Goal: Information Seeking & Learning: Check status

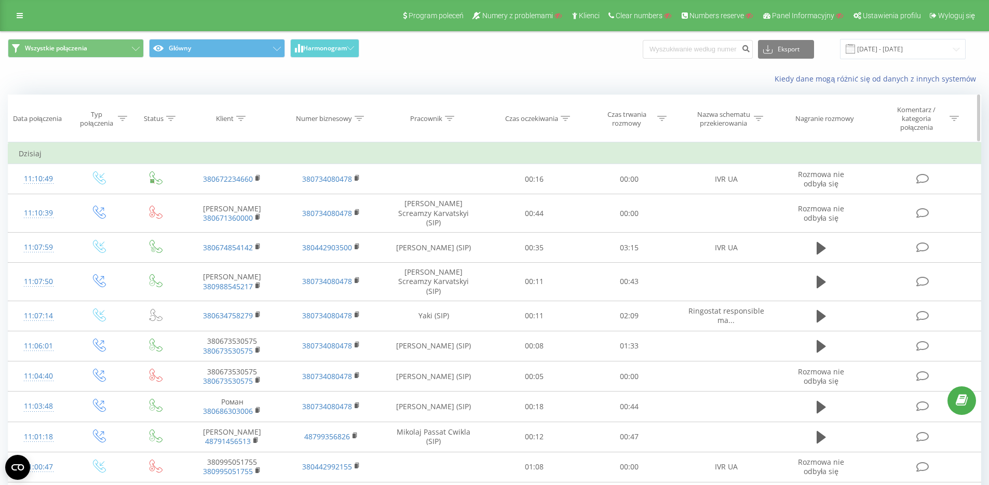
click at [424, 124] on th "Pracownik" at bounding box center [433, 118] width 106 height 47
click at [427, 119] on div "Pracownik" at bounding box center [426, 118] width 32 height 9
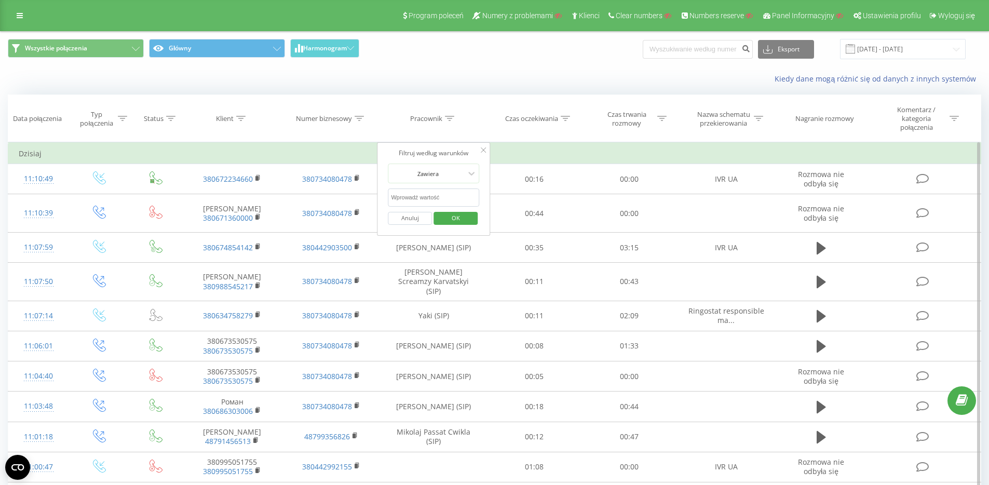
click at [429, 198] on input "text" at bounding box center [433, 197] width 91 height 18
click button "OK" at bounding box center [455, 218] width 44 height 13
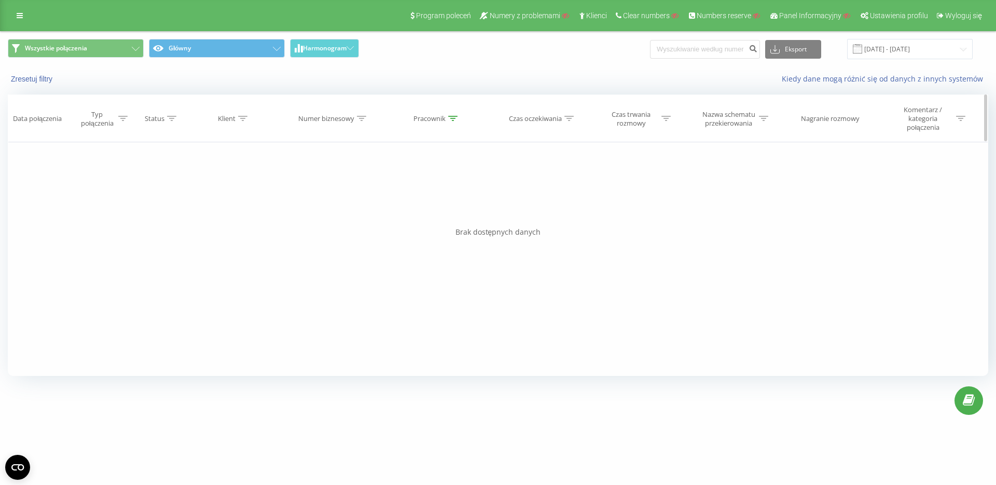
click at [435, 121] on div "Pracownik" at bounding box center [430, 118] width 32 height 9
drag, startPoint x: 413, startPoint y: 196, endPoint x: 338, endPoint y: 185, distance: 75.4
click at [338, 185] on div "Filtruj według warunków Jest równe Wprowadź wartość Anuluj OK Filtruj według wa…" at bounding box center [498, 259] width 981 height 234
type input "Napieraj"
click button "OK" at bounding box center [459, 218] width 44 height 13
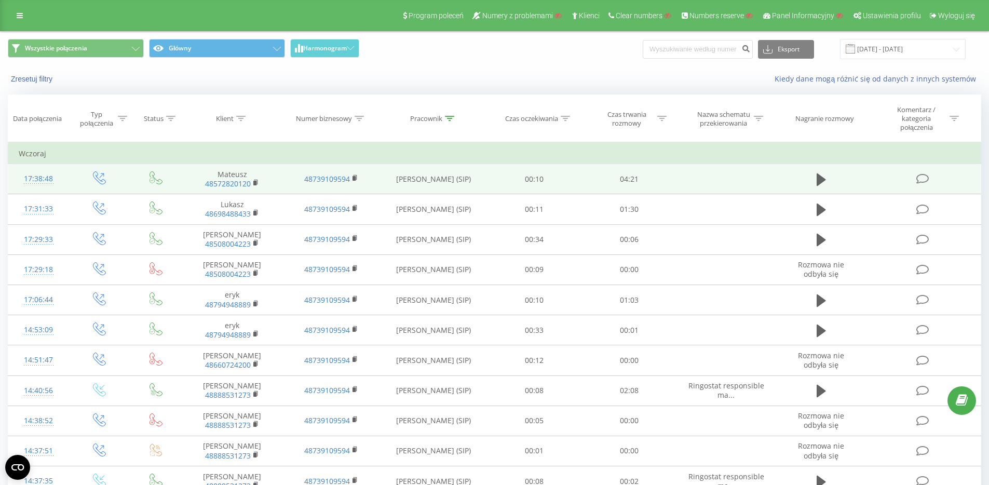
click at [48, 177] on div "17:38:48" at bounding box center [39, 179] width 40 height 20
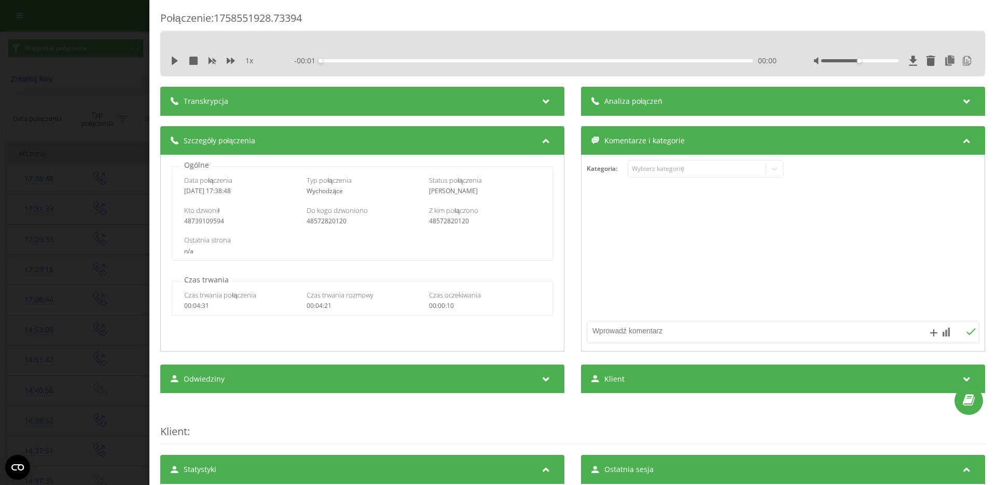
click at [528, 106] on div "Transkrypcja" at bounding box center [362, 101] width 404 height 29
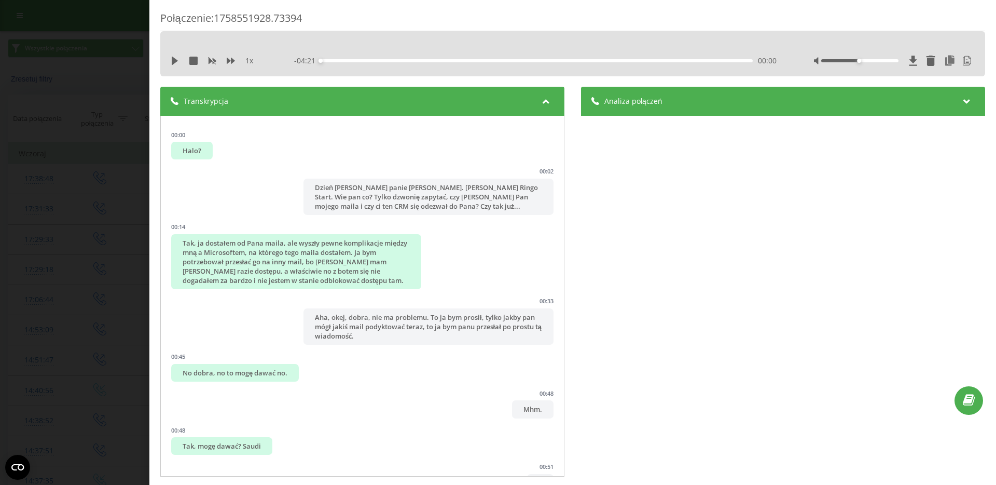
click at [665, 98] on div "Analiza połączeń" at bounding box center [783, 101] width 404 height 29
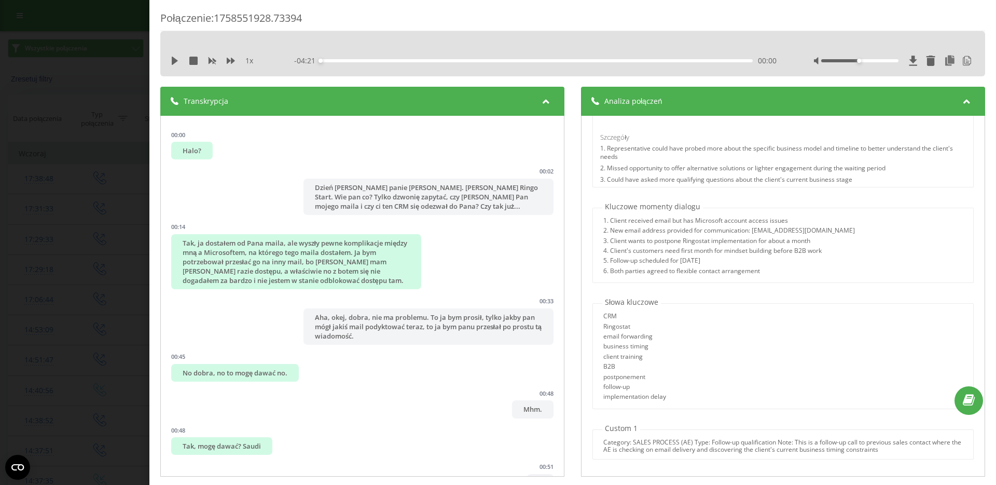
scroll to position [607, 0]
click at [124, 180] on div "Połączenie : 1758551928.73394 1 x - 04:21 00:00 00:00 Transkrypcja 00:00 Halo? …" at bounding box center [498, 242] width 996 height 485
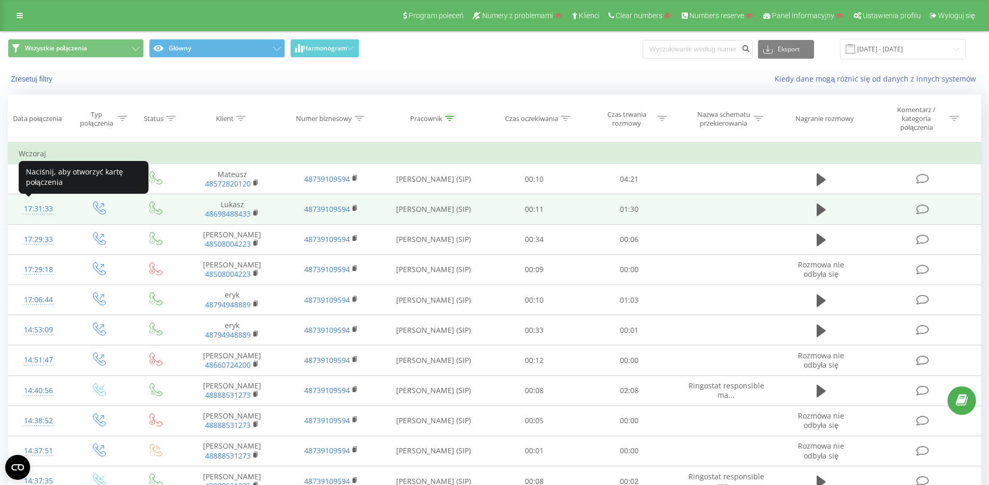
click at [54, 206] on div "17:31:33" at bounding box center [39, 209] width 40 height 20
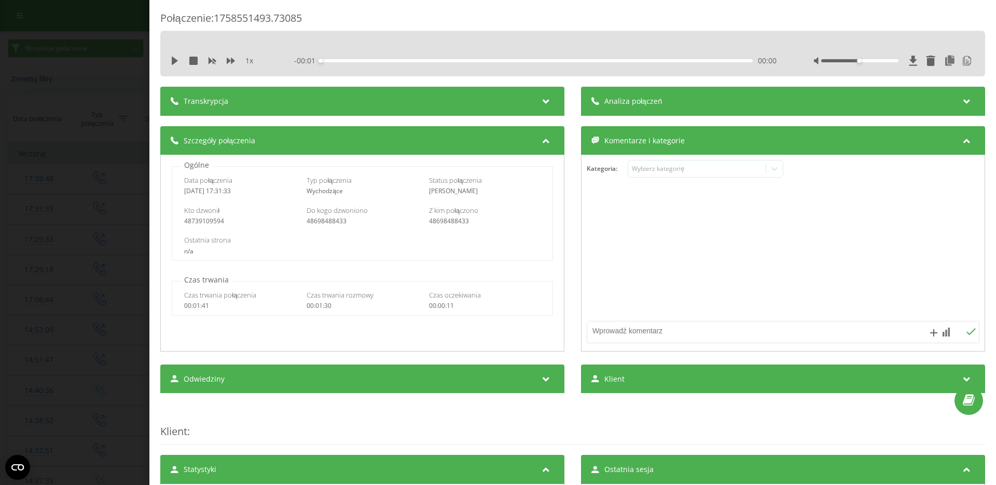
click at [600, 108] on div "Analiza połączeń" at bounding box center [783, 101] width 404 height 29
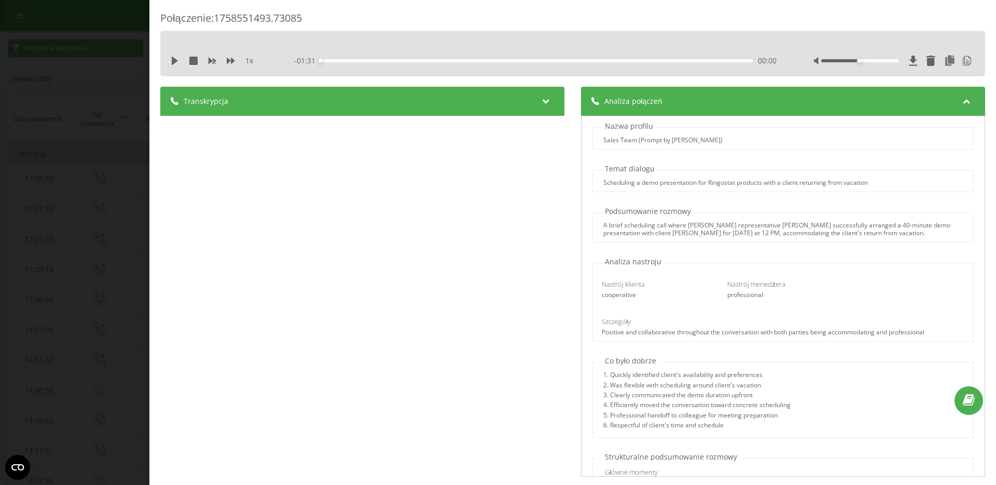
click at [505, 106] on div "Transkrypcja" at bounding box center [362, 101] width 404 height 29
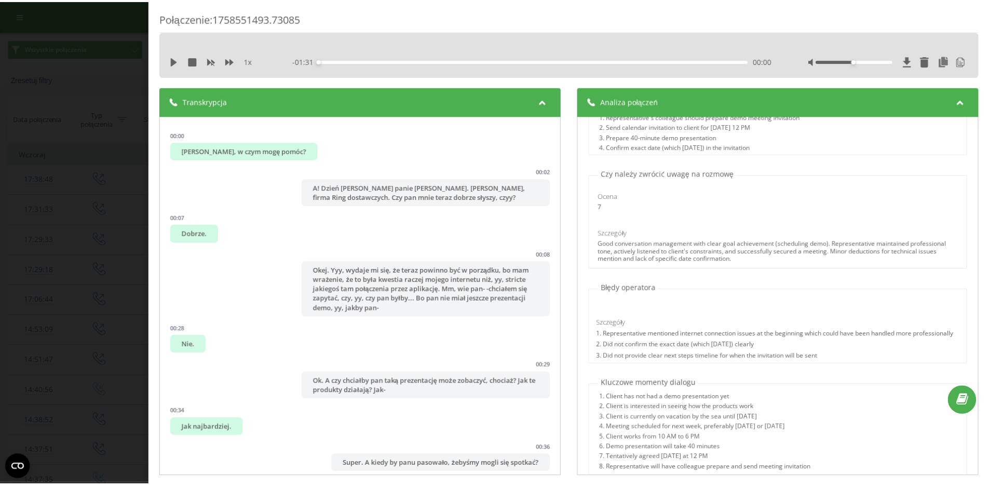
scroll to position [421, 0]
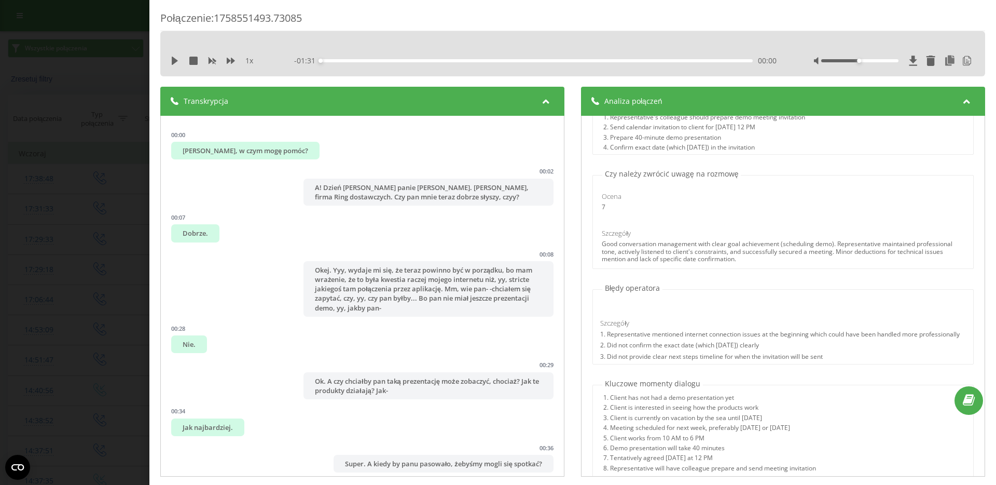
click at [101, 204] on div "Połączenie : 1758551493.73085 1 x - 01:31 00:00 00:00 Transkrypcja 00:00 Łukasz…" at bounding box center [498, 242] width 996 height 485
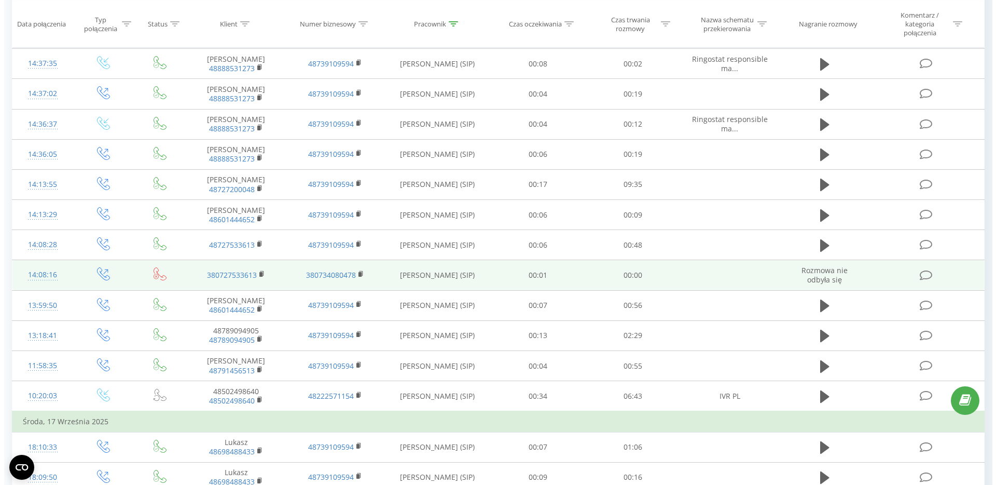
scroll to position [420, 0]
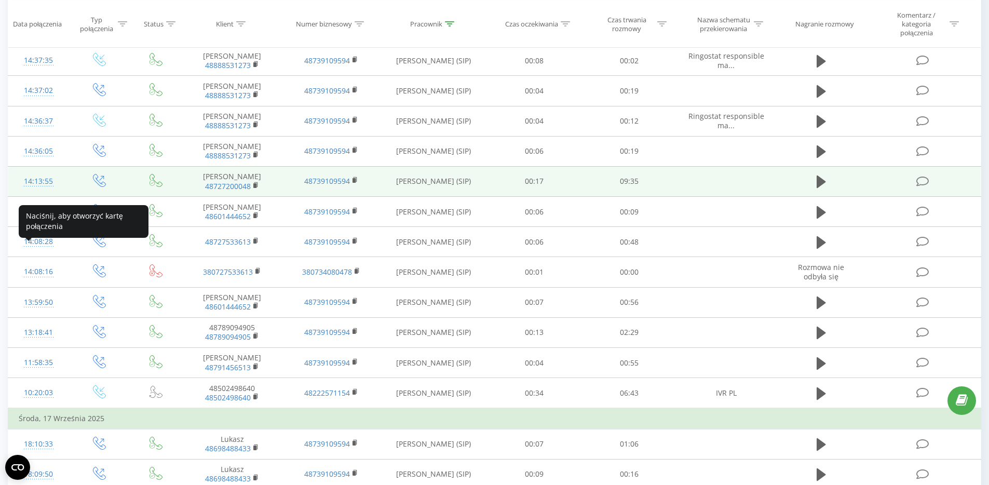
click at [29, 191] on div "14:13:55" at bounding box center [39, 181] width 40 height 20
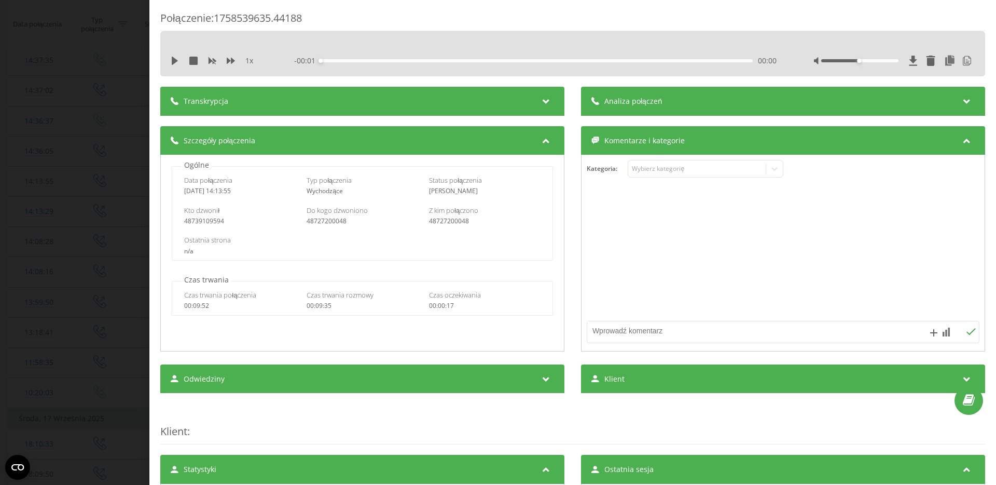
click at [655, 93] on div "Analiza połączeń" at bounding box center [783, 101] width 404 height 29
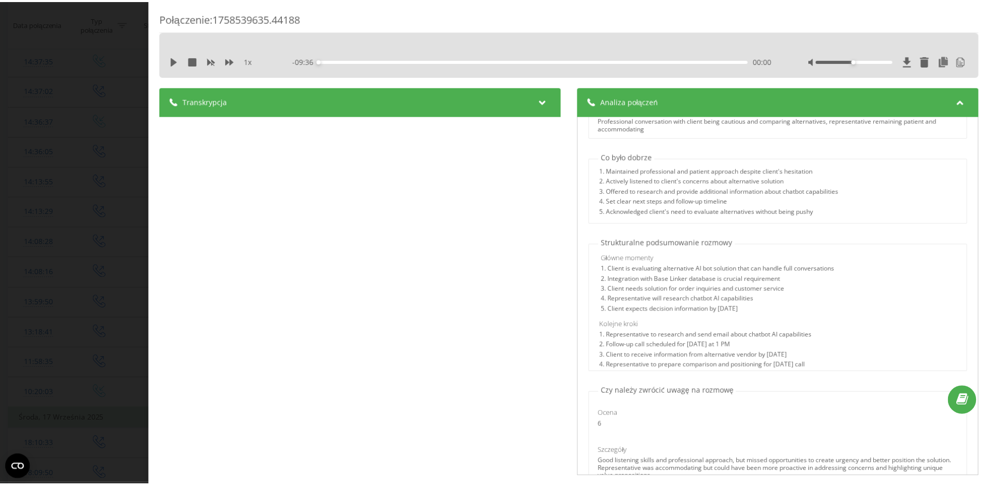
scroll to position [405, 0]
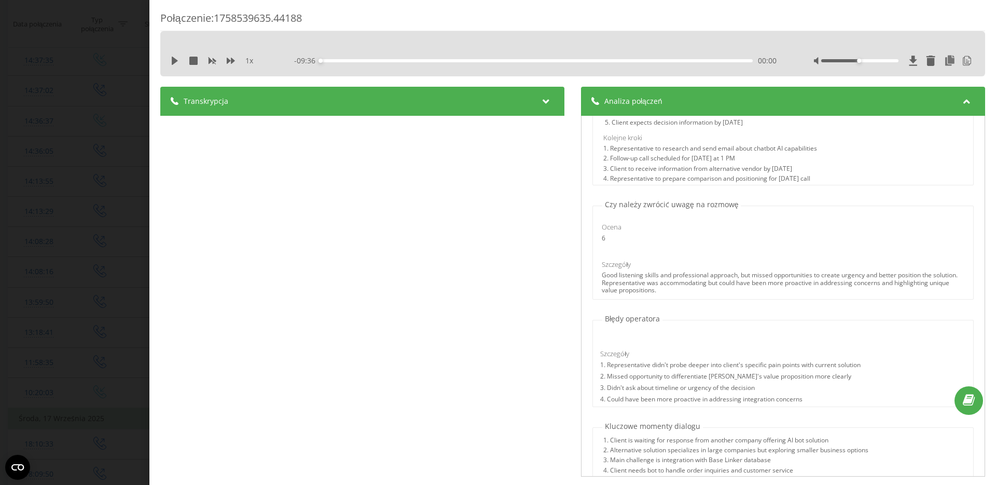
click at [106, 172] on div "Połączenie : 1758539635.44188 1 x - 09:36 00:00 00:00 Transkrypcja 00:00 Halo. …" at bounding box center [498, 242] width 996 height 485
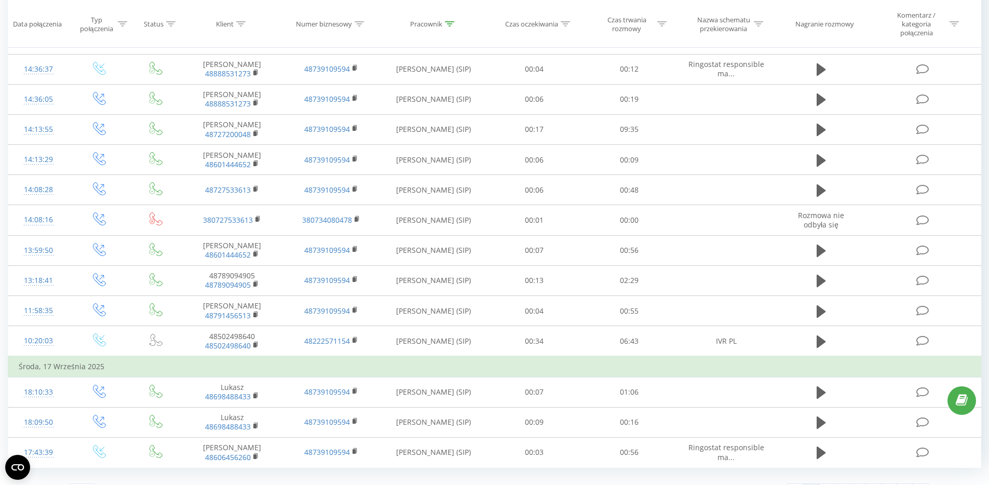
scroll to position [479, 0]
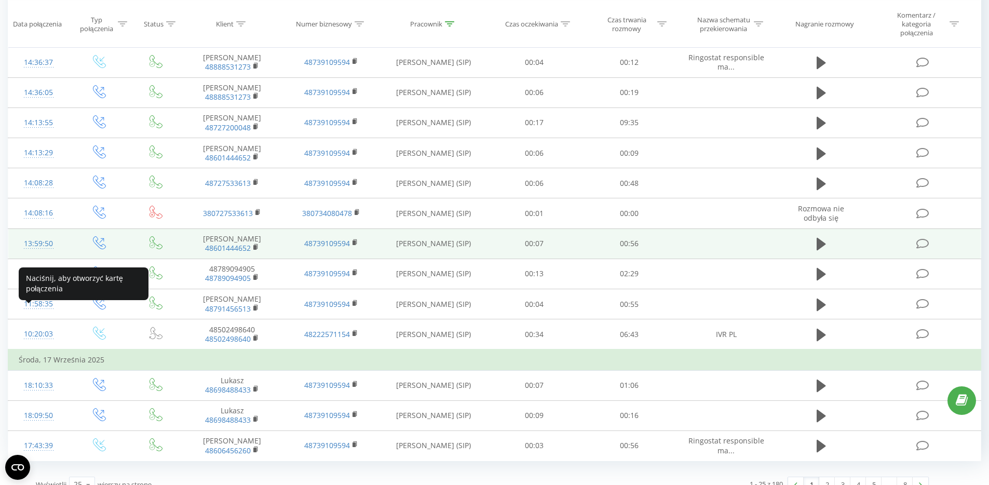
click at [42, 249] on div at bounding box center [39, 248] width 40 height 1
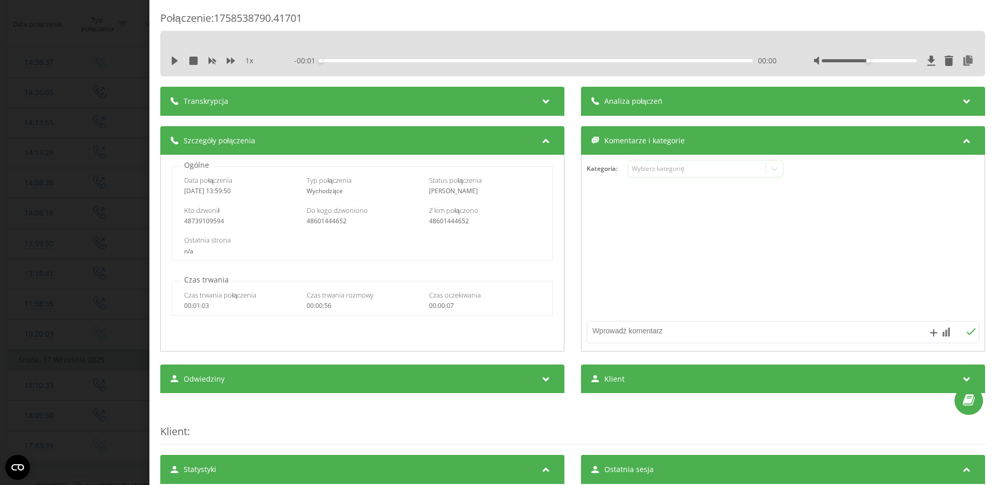
click at [673, 101] on div "Analiza połączeń" at bounding box center [783, 101] width 404 height 29
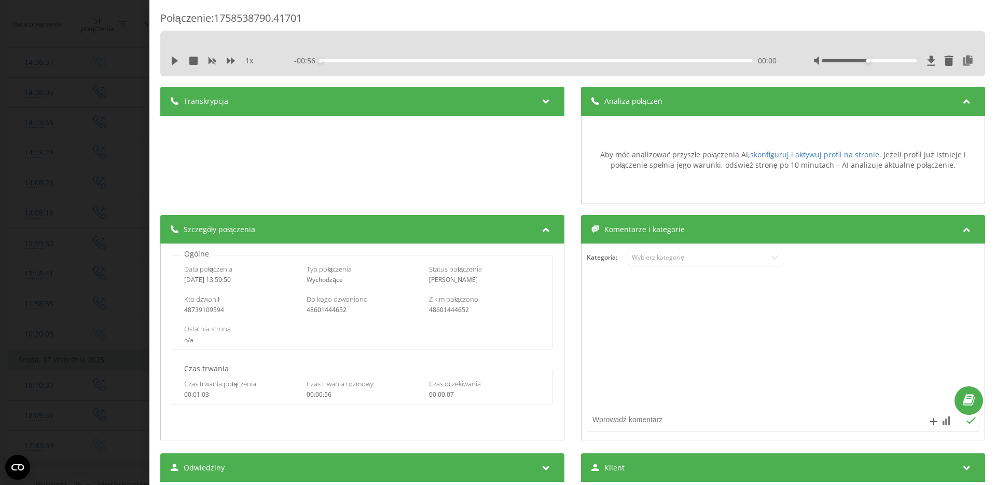
click at [544, 102] on icon at bounding box center [546, 99] width 12 height 10
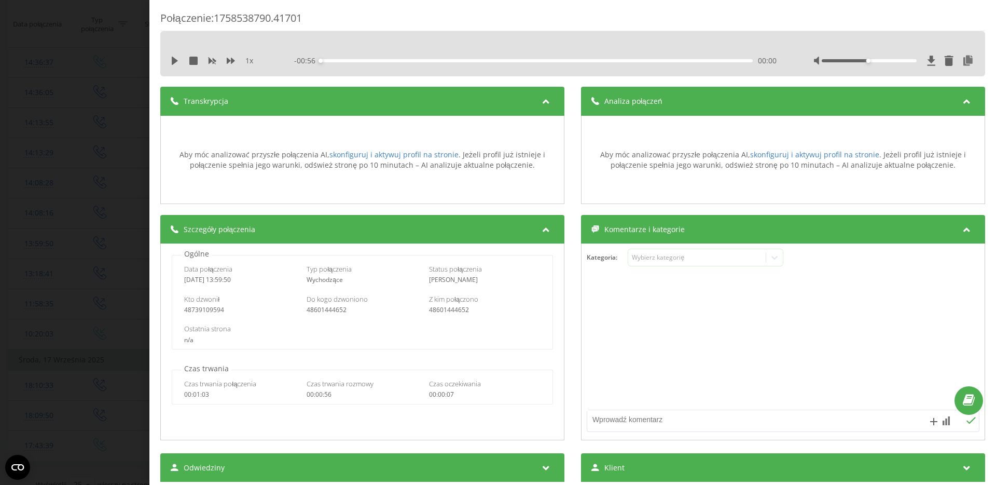
click at [116, 158] on div "Połączenie : 1758538790.41701 1 x - 00:56 00:00 00:00 Transkrypcja Aby móc anal…" at bounding box center [498, 242] width 996 height 485
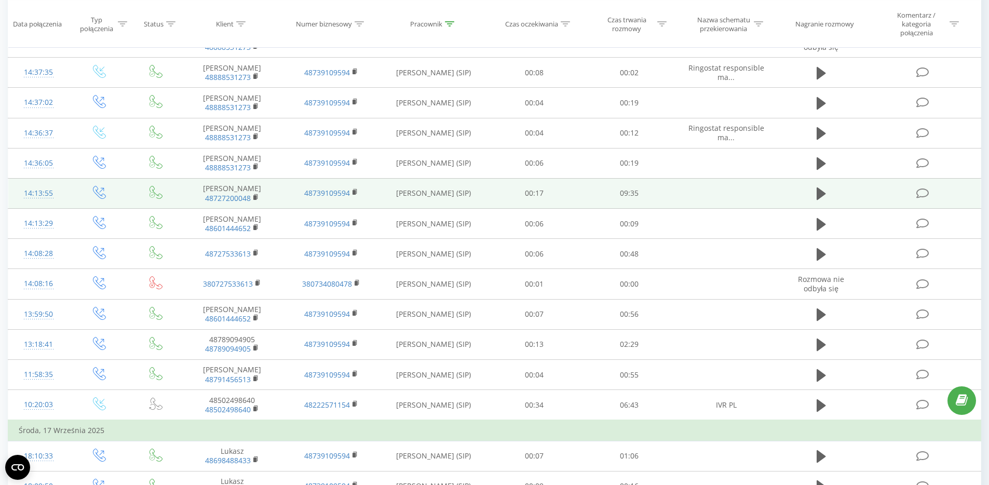
scroll to position [371, 0]
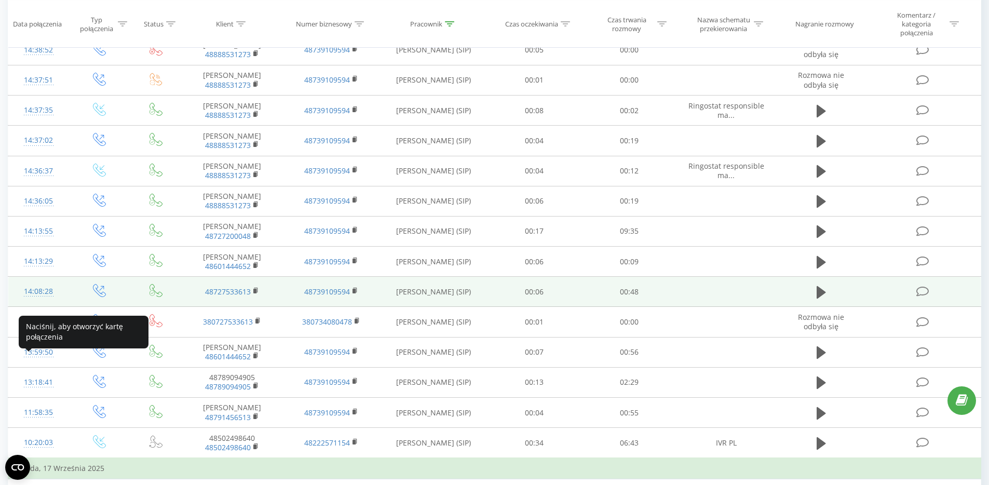
click at [44, 301] on div "14:08:28" at bounding box center [39, 291] width 40 height 20
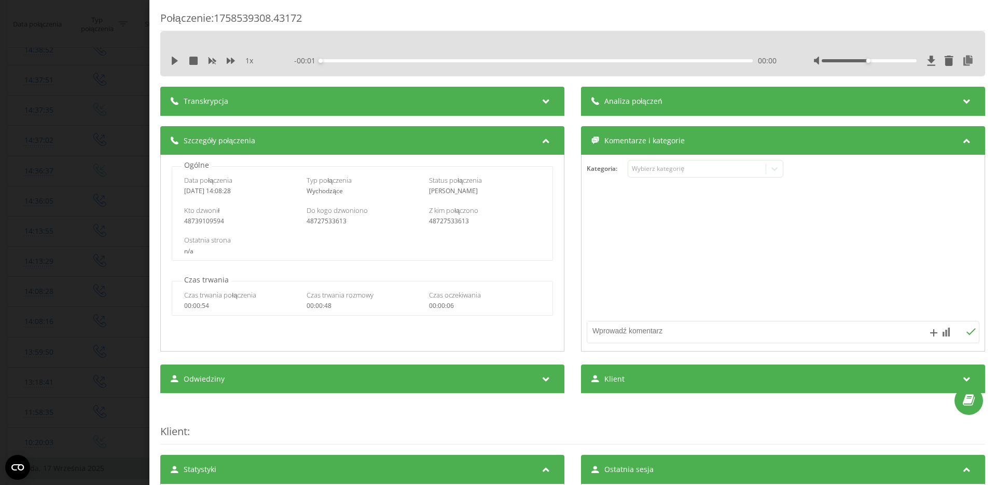
click at [493, 100] on div "Transkrypcja" at bounding box center [362, 101] width 404 height 29
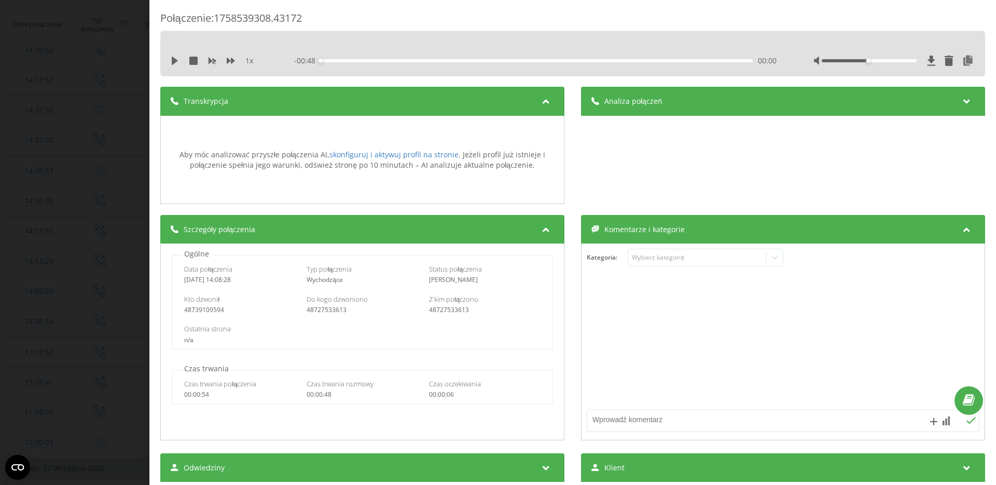
click at [680, 105] on div "Analiza połączeń" at bounding box center [783, 101] width 404 height 29
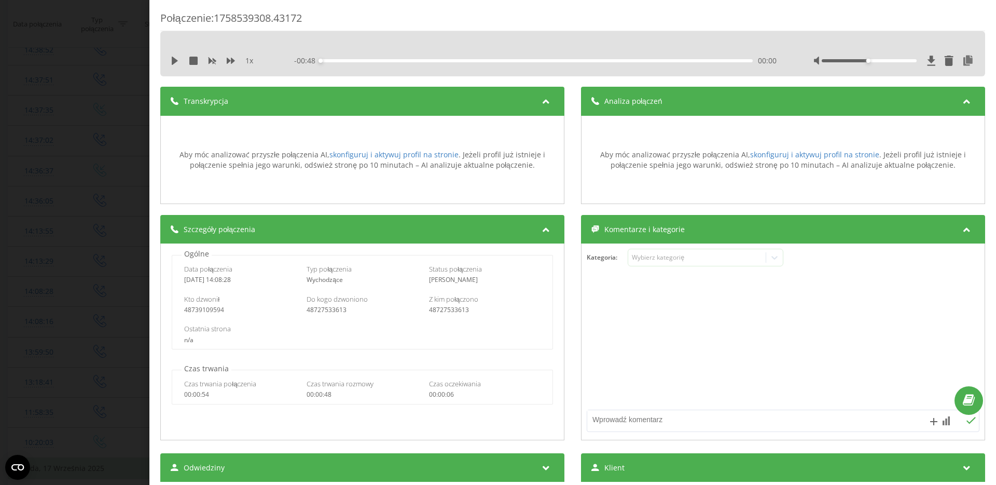
click at [81, 167] on div "Połączenie : 1758539308.43172 1 x - 00:48 00:00 00:00 Transkrypcja Aby móc anal…" at bounding box center [498, 242] width 996 height 485
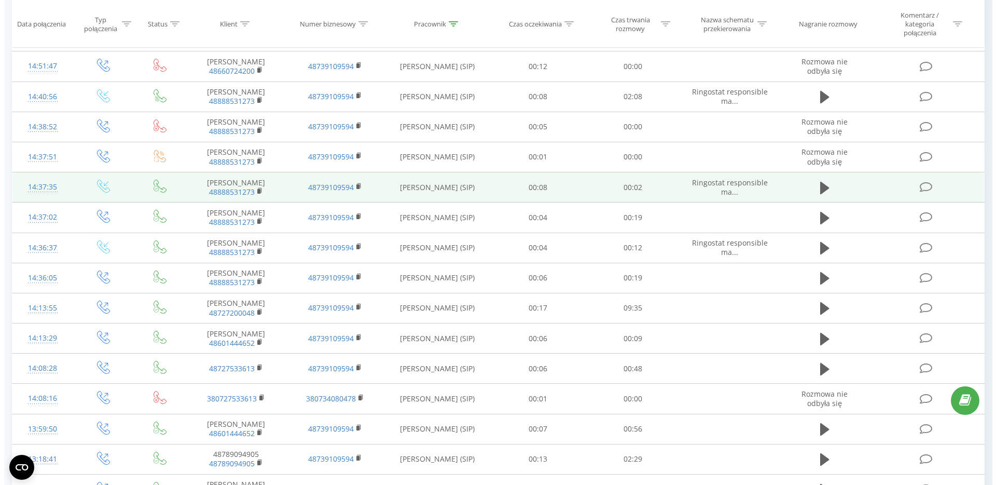
scroll to position [285, 0]
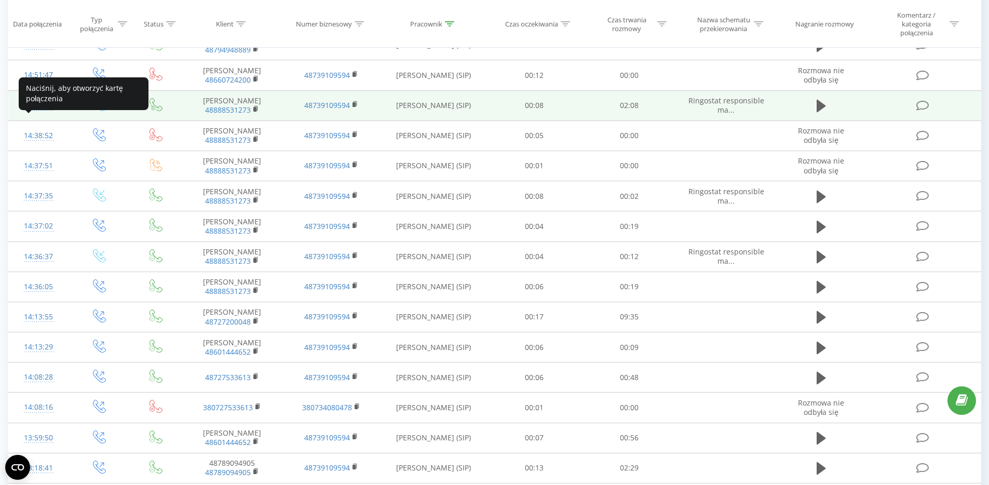
click at [31, 116] on div "14:40:56" at bounding box center [39, 105] width 40 height 20
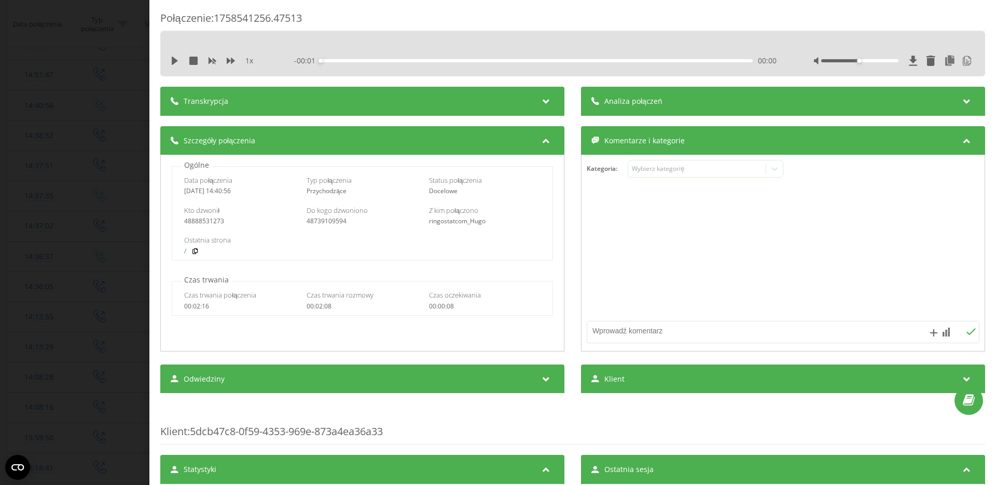
click at [629, 108] on div "Analiza połączeń" at bounding box center [783, 101] width 404 height 29
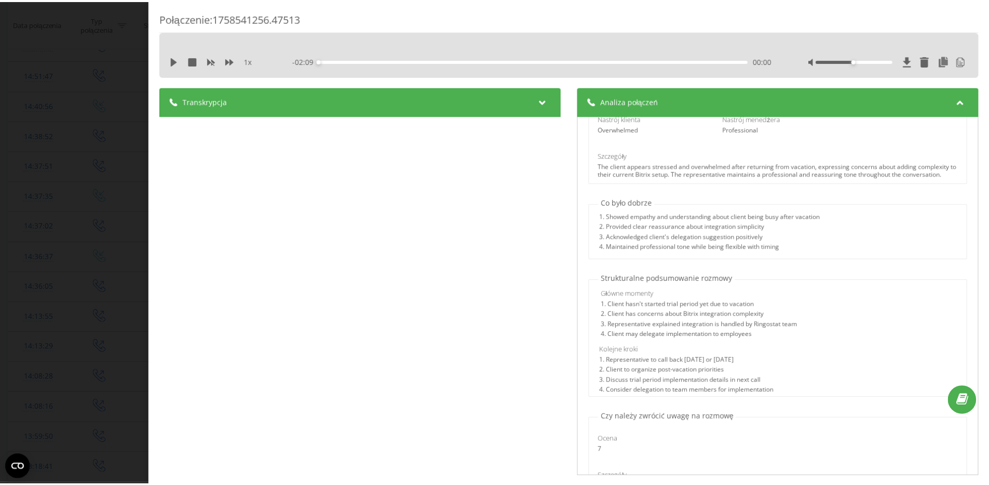
scroll to position [336, 0]
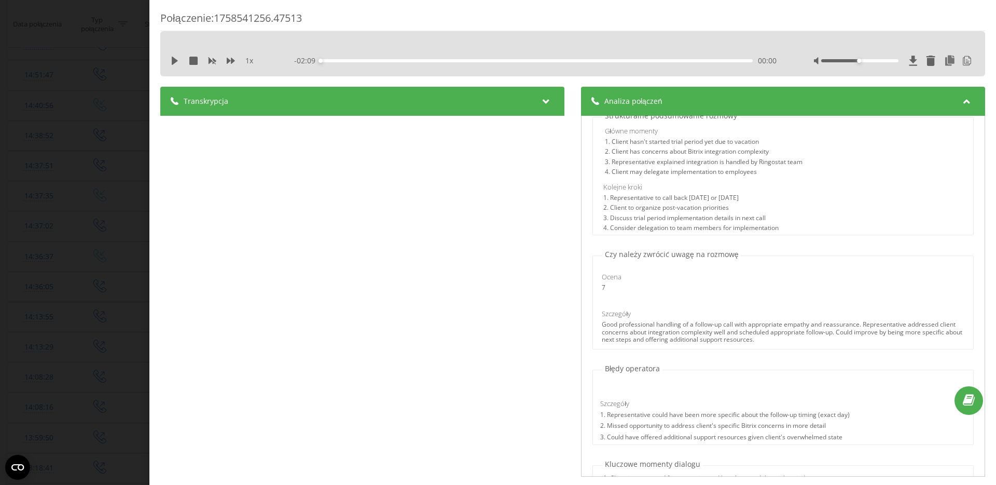
click at [44, 170] on div "Połączenie : 1758541256.47513 1 x - 02:09 00:00 00:00 Transkrypcja 00:01 Halo. …" at bounding box center [498, 242] width 996 height 485
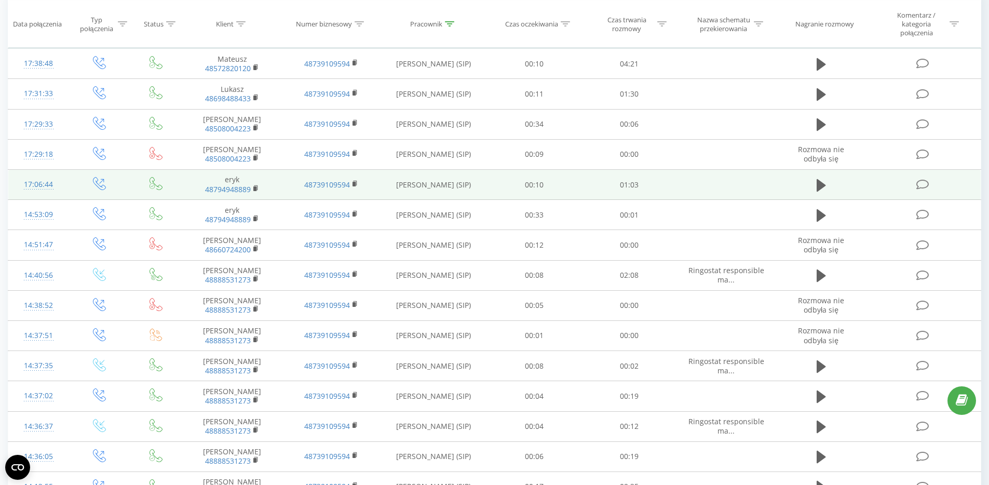
scroll to position [109, 0]
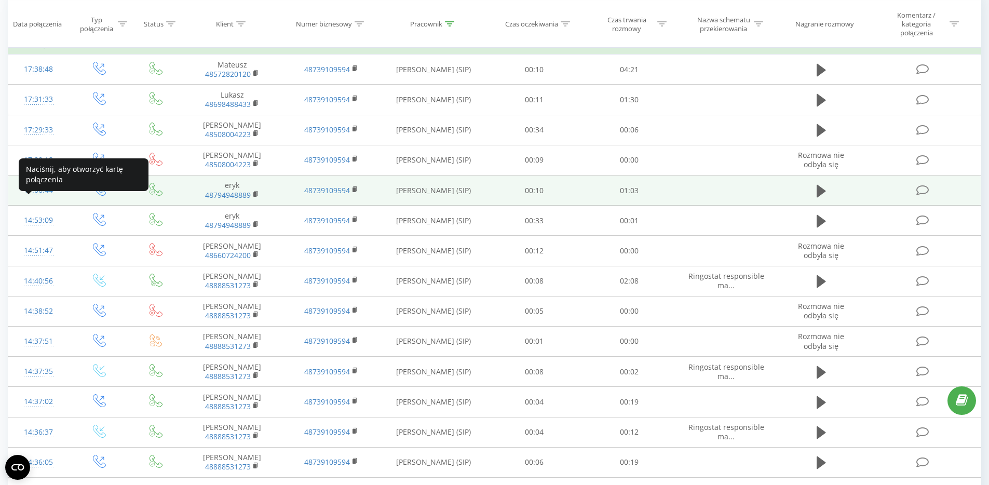
click at [42, 200] on div "17:06:44" at bounding box center [39, 190] width 40 height 20
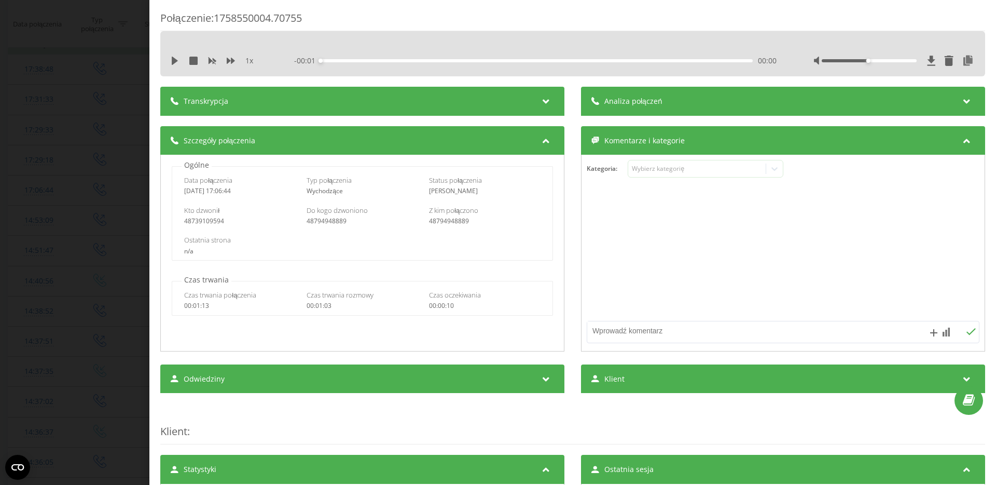
click at [676, 58] on div "- 00:01 00:00 00:00" at bounding box center [535, 61] width 483 height 10
click at [664, 89] on div "Analiza połączeń" at bounding box center [783, 101] width 404 height 29
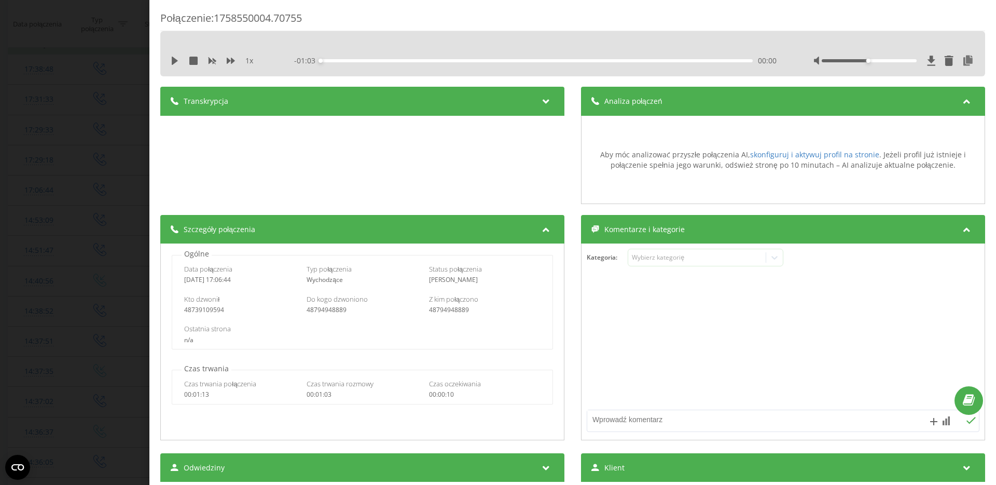
click at [100, 120] on div "Połączenie : 1758550004.70755 1 x - 01:03 00:00 00:00 Transkrypcja Aby móc anal…" at bounding box center [498, 242] width 996 height 485
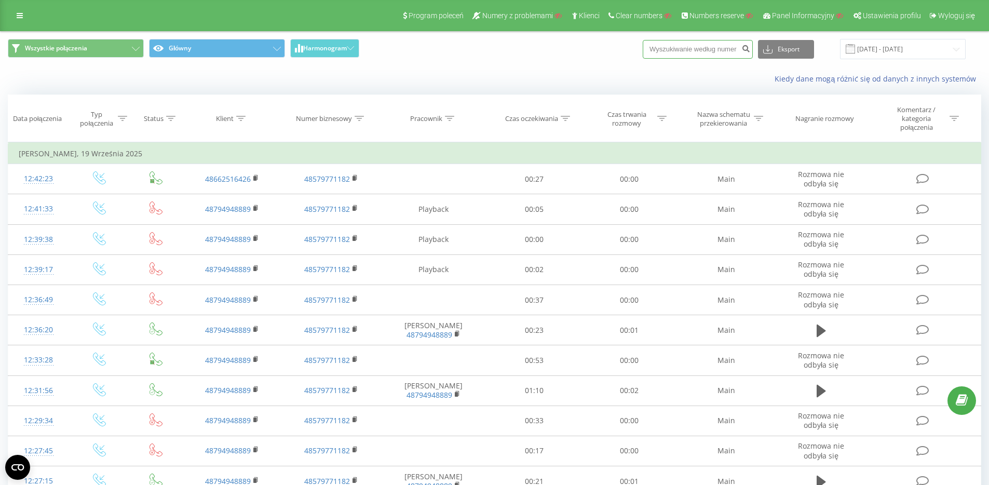
click at [706, 56] on input at bounding box center [697, 49] width 110 height 19
paste input "48791456513"
type input "48791456513"
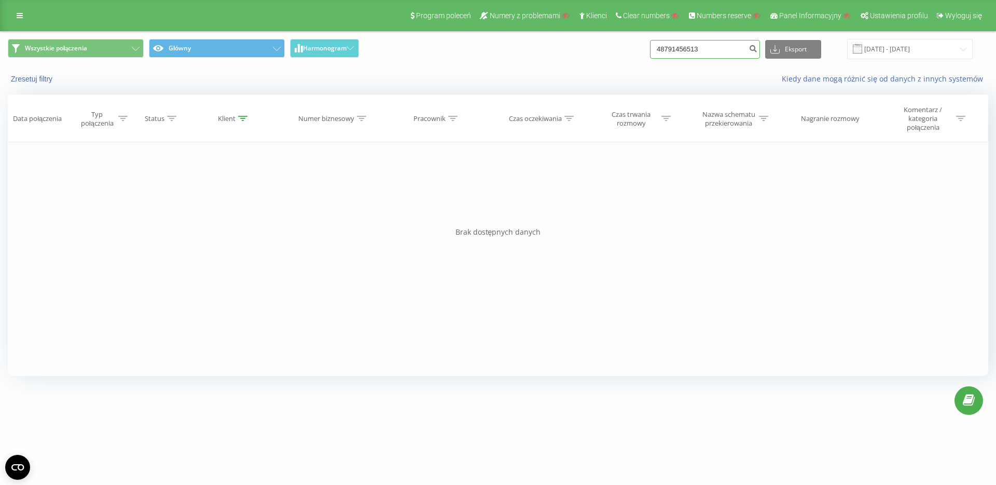
click at [737, 57] on input "48791456513" at bounding box center [705, 49] width 110 height 19
click at [740, 44] on input "48791456513" at bounding box center [705, 49] width 110 height 19
drag, startPoint x: 718, startPoint y: 52, endPoint x: 648, endPoint y: 51, distance: 70.6
click at [648, 51] on div "Wszystkie połączenia Główny Harmonogram 48791456513 Eksport .csv .xls .xlsx 23.…" at bounding box center [498, 49] width 981 height 20
click at [730, 50] on input at bounding box center [705, 49] width 110 height 19
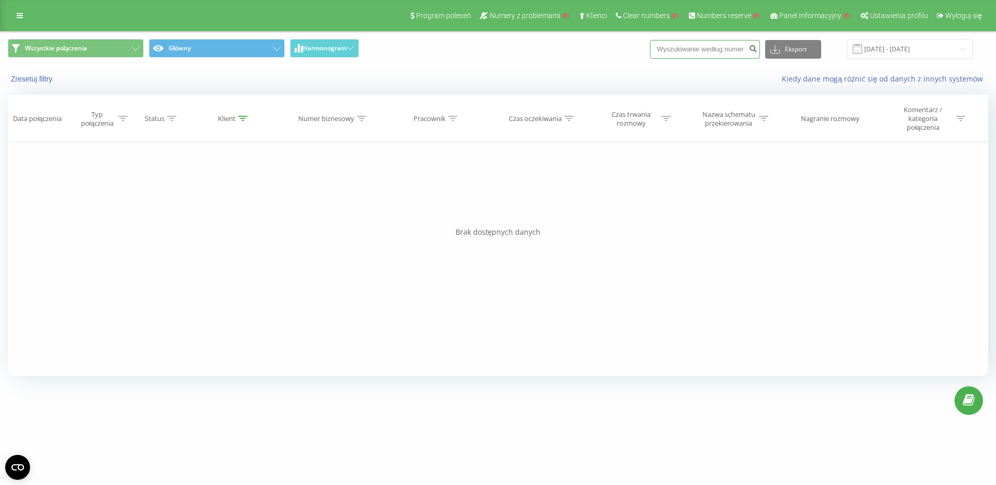
click at [730, 50] on input at bounding box center [705, 49] width 110 height 19
click at [237, 115] on div "Klient" at bounding box center [233, 118] width 30 height 9
drag, startPoint x: 257, startPoint y: 196, endPoint x: 252, endPoint y: 196, distance: 5.7
click at [252, 196] on input "48791456513" at bounding box center [233, 197] width 91 height 18
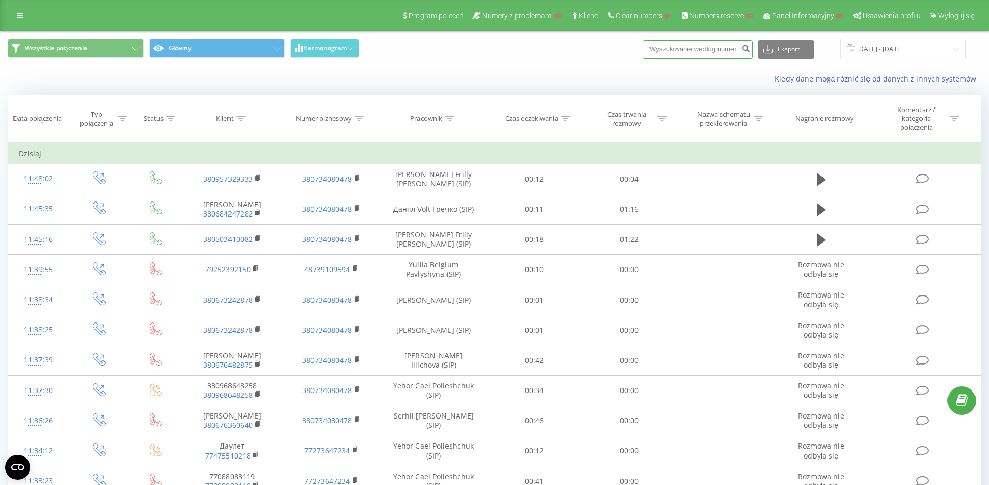
click at [738, 51] on input at bounding box center [697, 49] width 110 height 19
paste input "48791456513"
type input "48791456513"
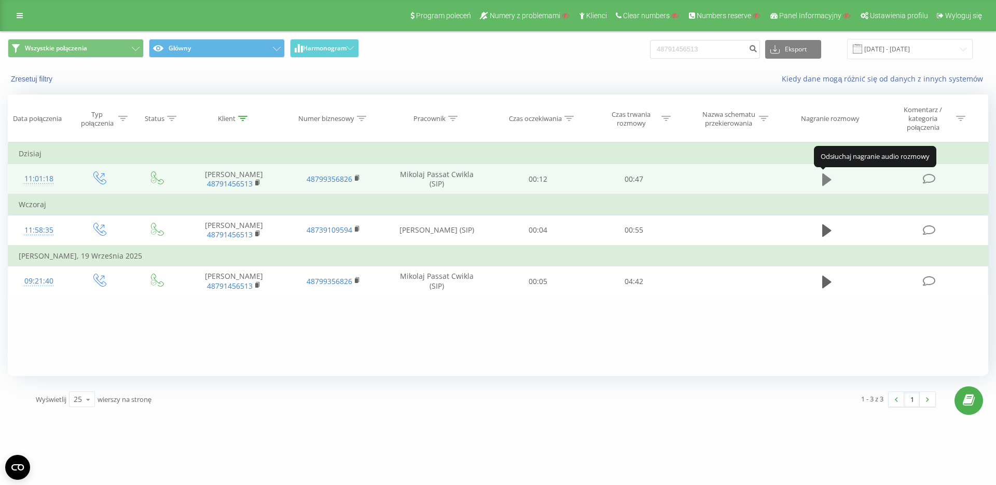
click at [822, 176] on icon at bounding box center [826, 179] width 9 height 15
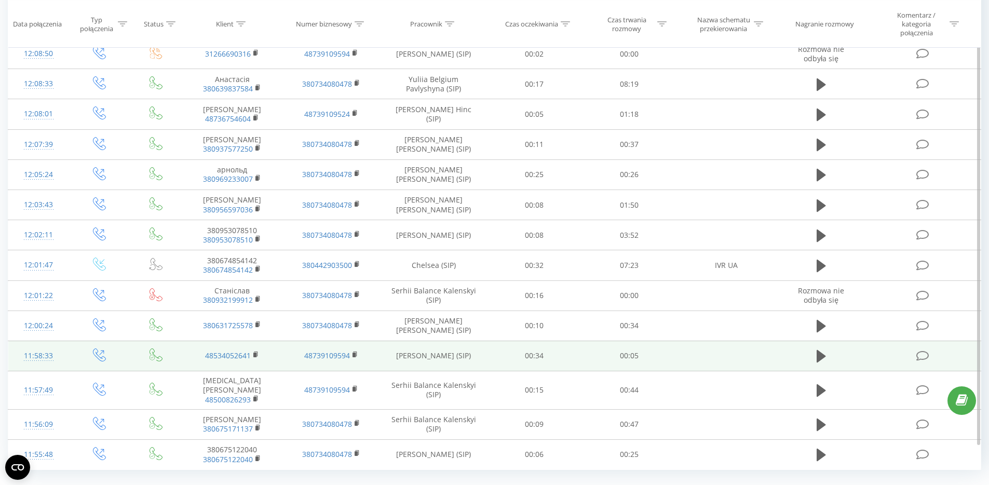
scroll to position [471, 0]
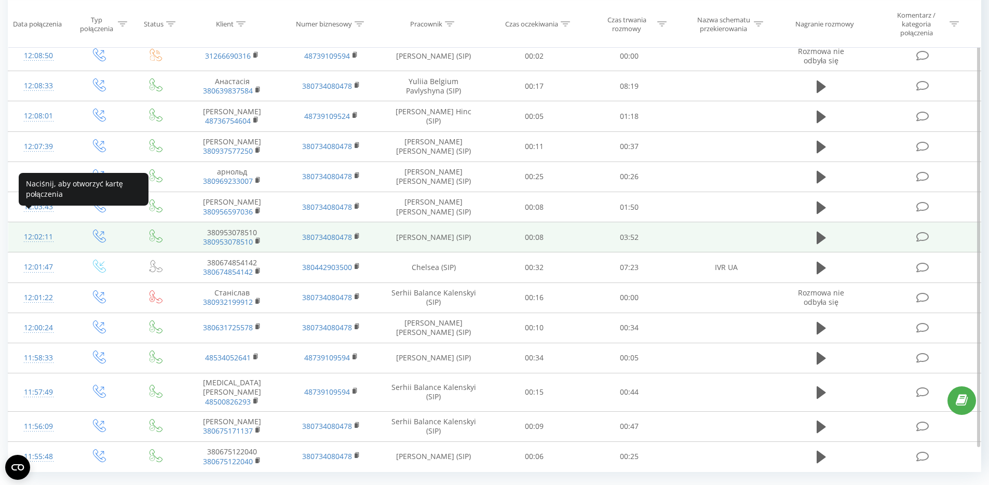
click at [43, 227] on div "12:02:11" at bounding box center [39, 237] width 40 height 20
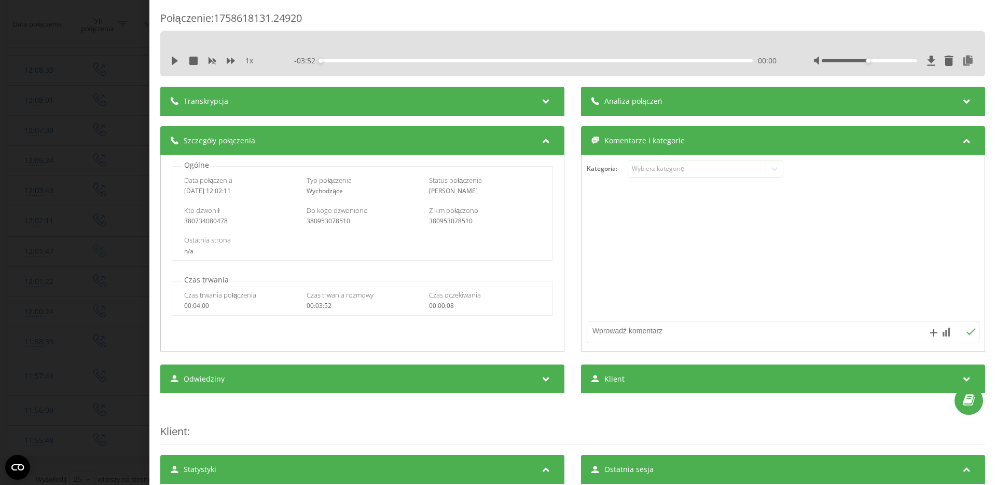
click at [533, 103] on div "Transkrypcja" at bounding box center [362, 101] width 404 height 29
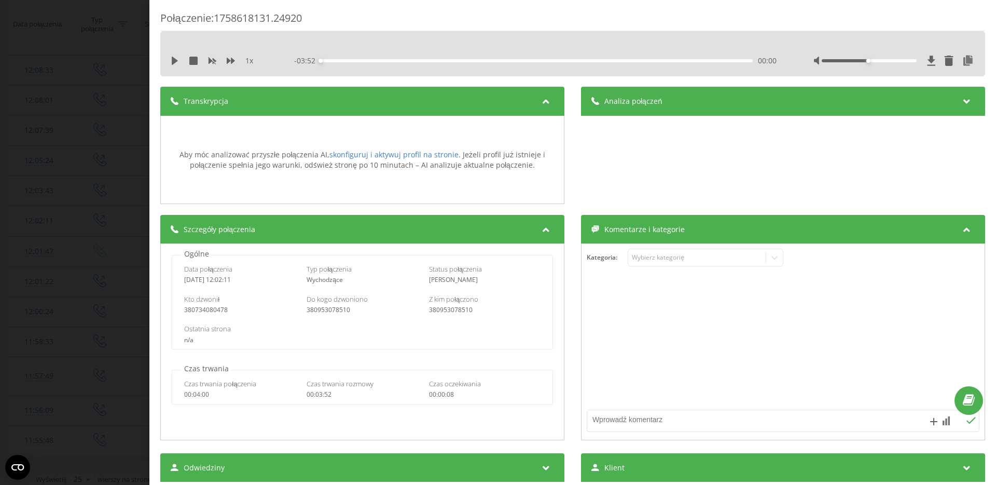
drag, startPoint x: 526, startPoint y: 105, endPoint x: 356, endPoint y: 125, distance: 170.8
click at [526, 105] on div "Transkrypcja" at bounding box center [362, 101] width 404 height 29
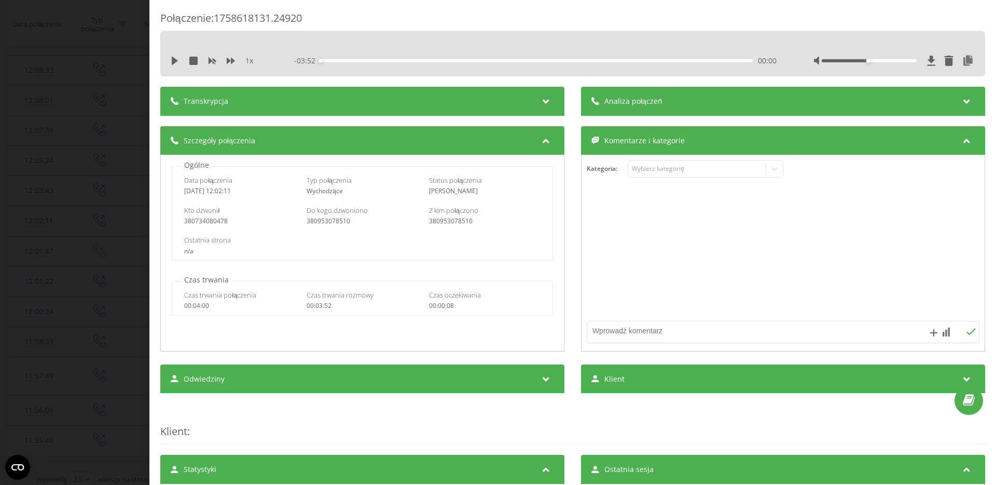
click at [108, 186] on div "Połączenie : 1758618131.24920 1 x - 03:52 00:00 00:00 Transkrypcja Aby móc anal…" at bounding box center [498, 242] width 996 height 485
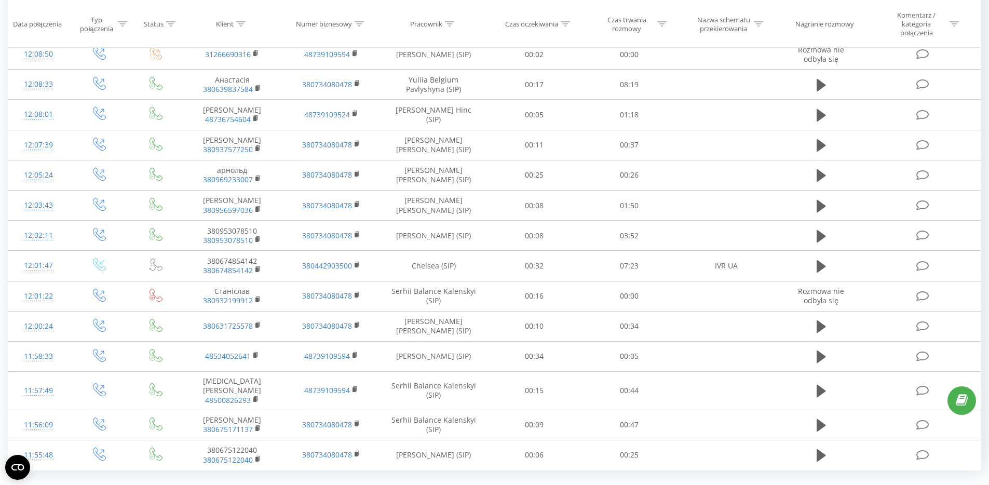
scroll to position [473, 0]
click at [835, 484] on link "3" at bounding box center [839, 493] width 16 height 15
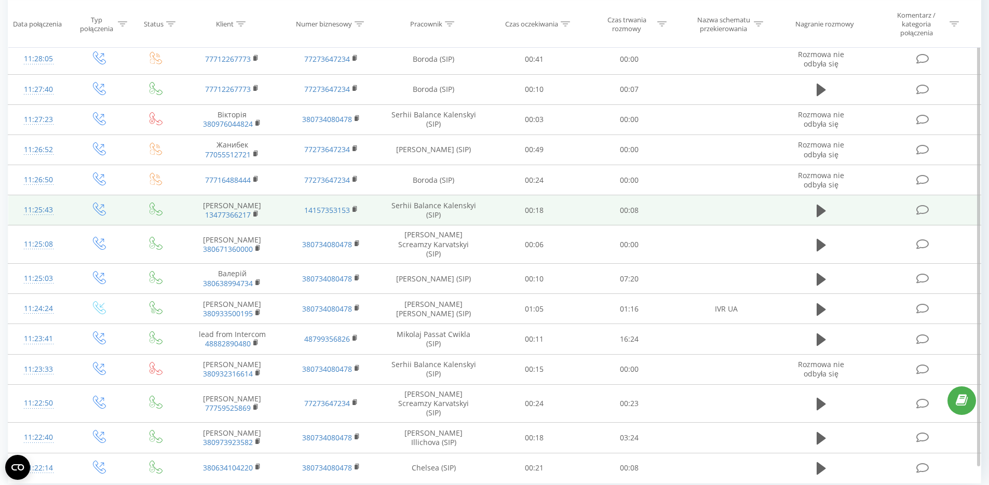
scroll to position [473, 0]
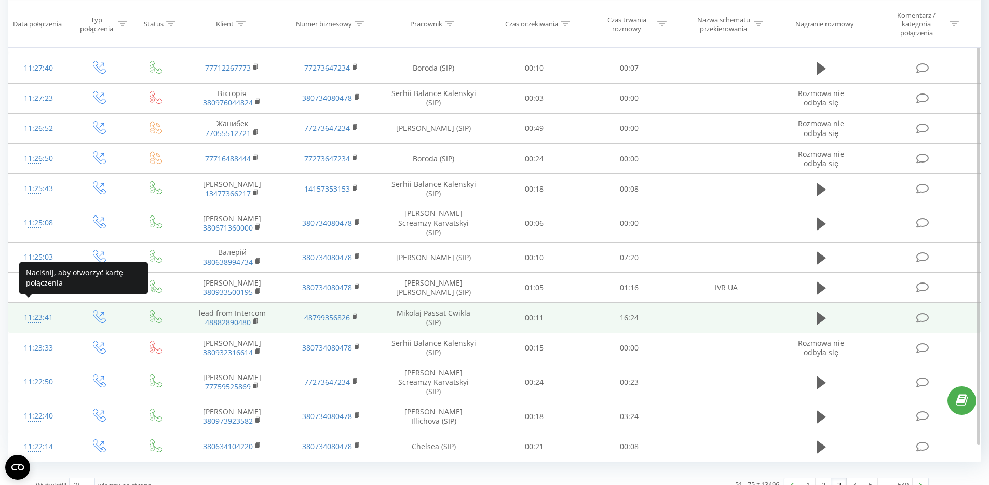
click at [28, 308] on div "11:23:41" at bounding box center [39, 317] width 40 height 20
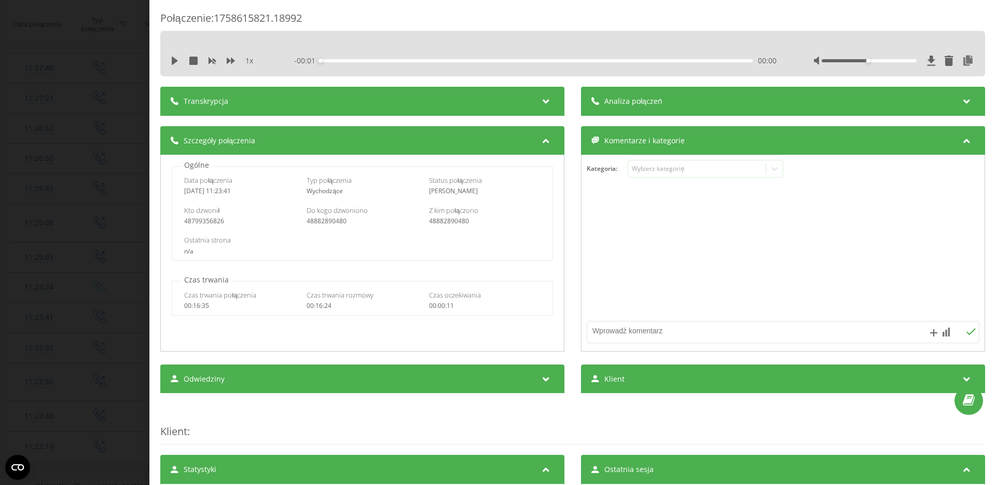
click at [548, 101] on icon at bounding box center [546, 99] width 12 height 10
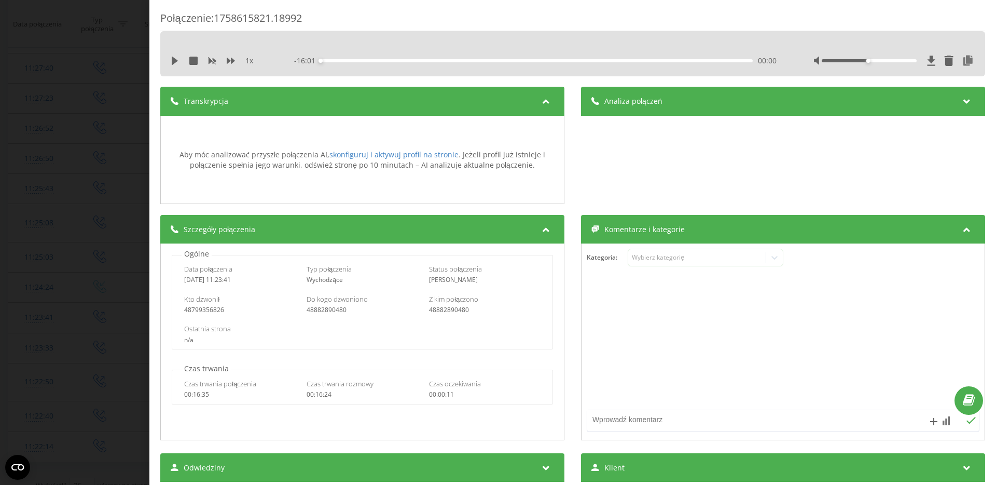
click at [532, 103] on div "Transkrypcja" at bounding box center [362, 101] width 404 height 29
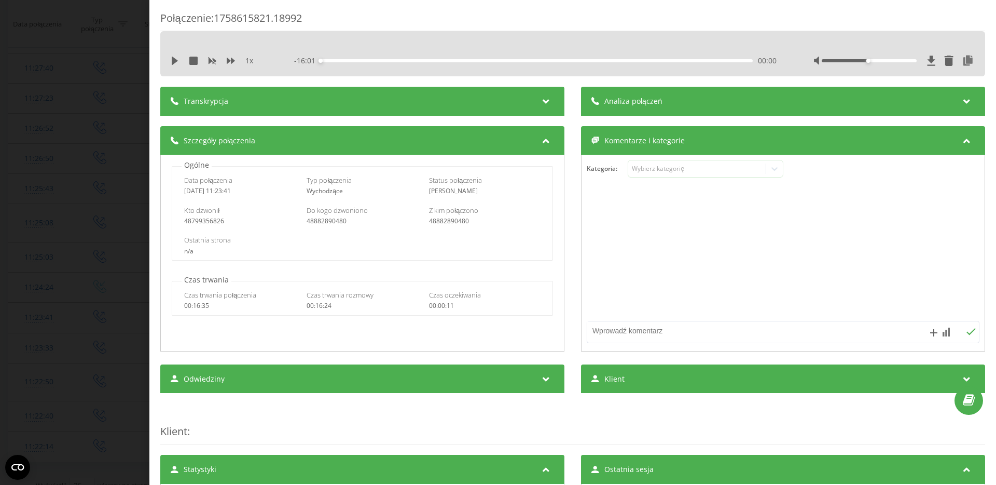
click at [84, 190] on div "Połączenie : 1758615821.18992 1 x - 16:01 00:00 00:00 Transkrypcja Aby móc anal…" at bounding box center [498, 242] width 996 height 485
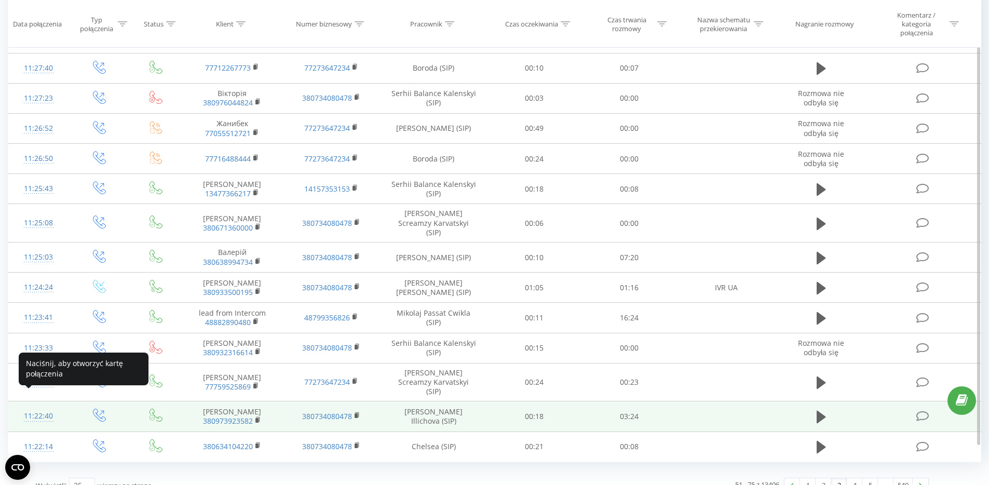
click at [38, 406] on div "11:22:40" at bounding box center [39, 416] width 40 height 20
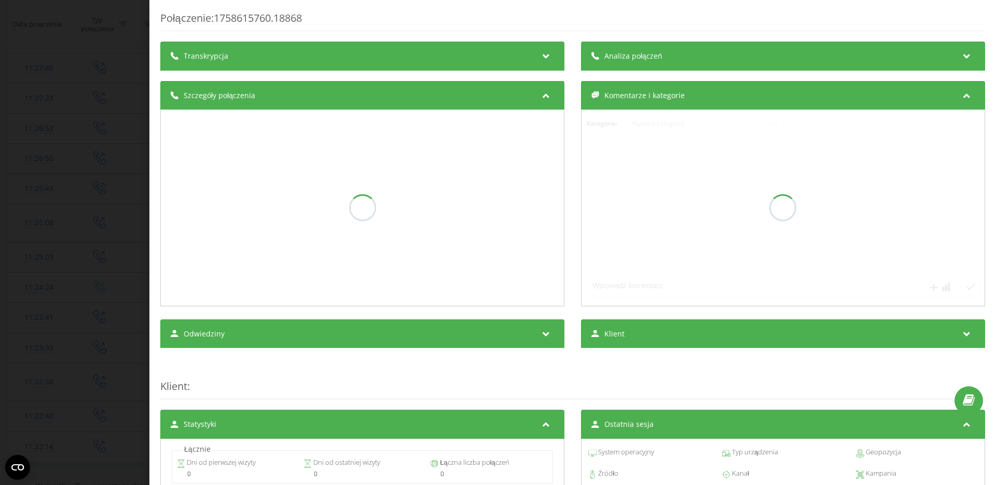
click at [552, 58] on div "Transkrypcja" at bounding box center [362, 56] width 404 height 29
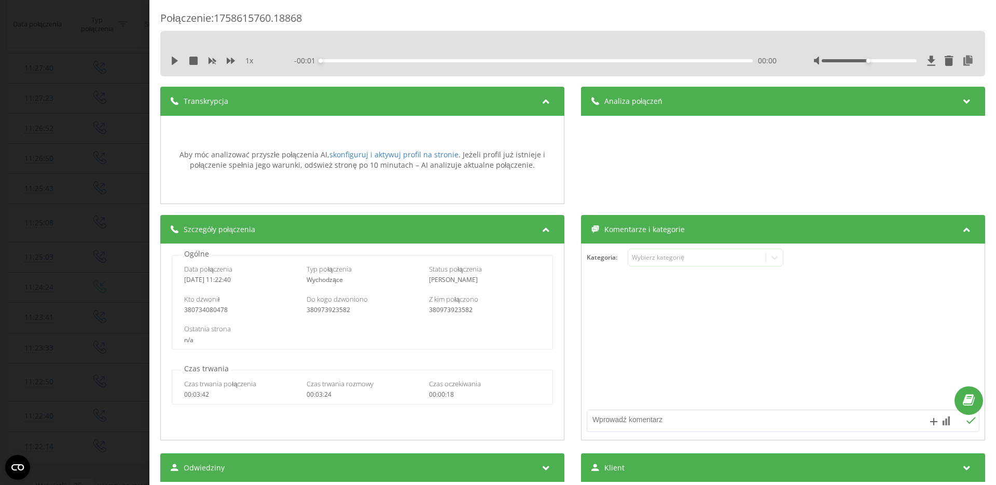
click at [93, 166] on div "Połączenie : 1758615760.18868 1 x - 00:01 00:00 00:00 Transkrypcja Aby móc anal…" at bounding box center [498, 242] width 996 height 485
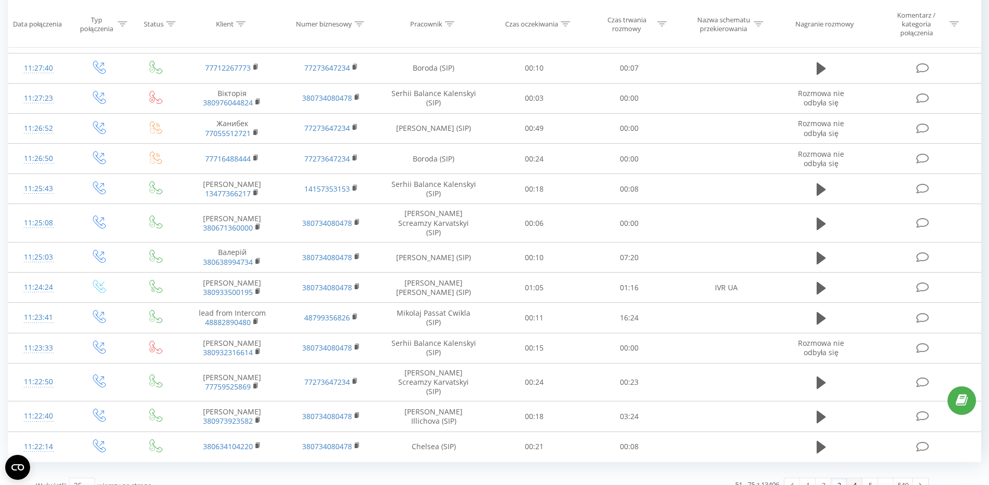
click at [851, 478] on link "4" at bounding box center [854, 485] width 16 height 15
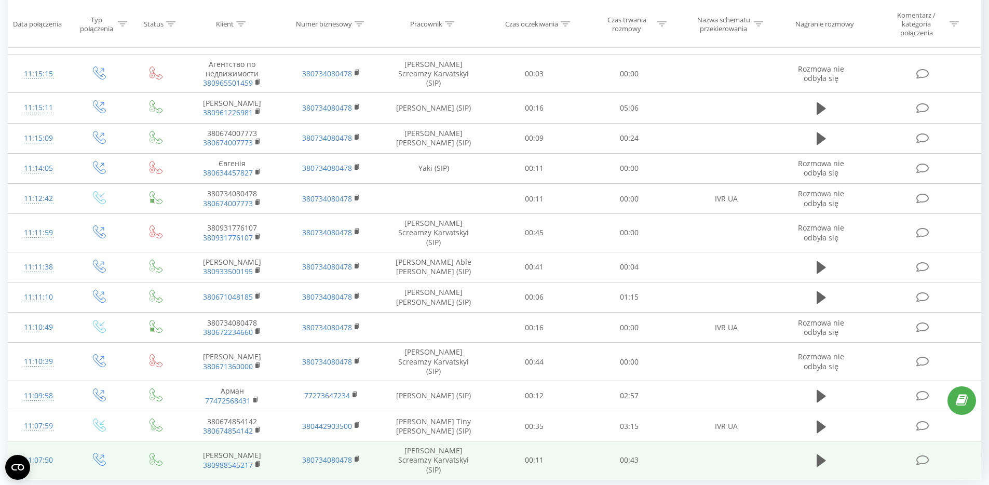
scroll to position [481, 0]
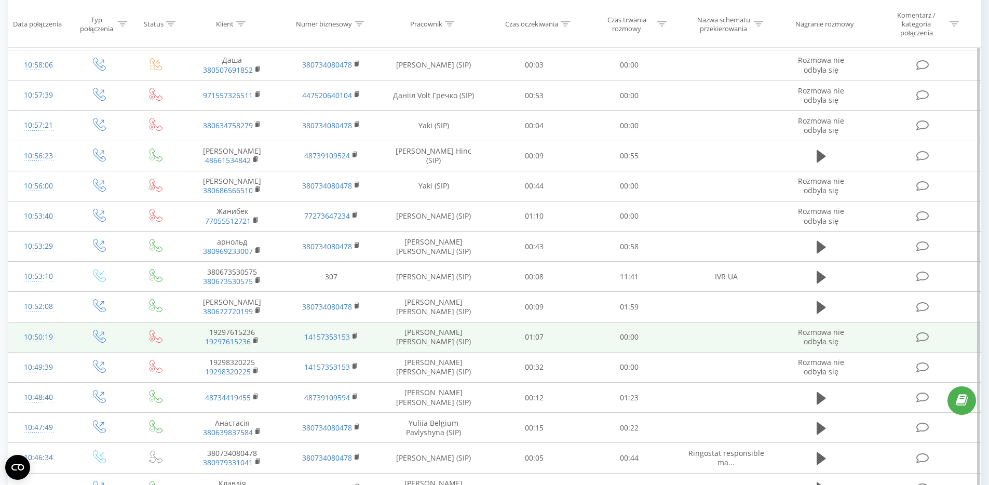
scroll to position [408, 0]
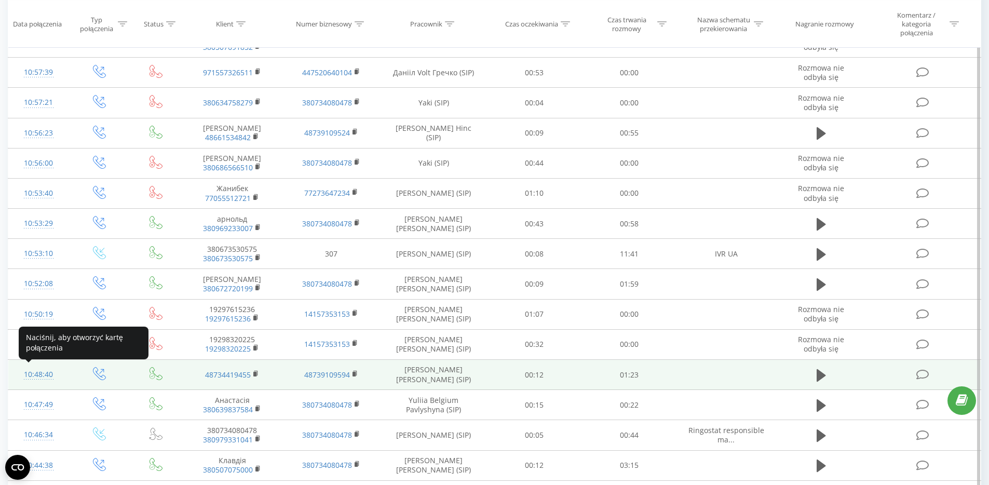
click at [35, 377] on div "10:48:40" at bounding box center [39, 374] width 40 height 20
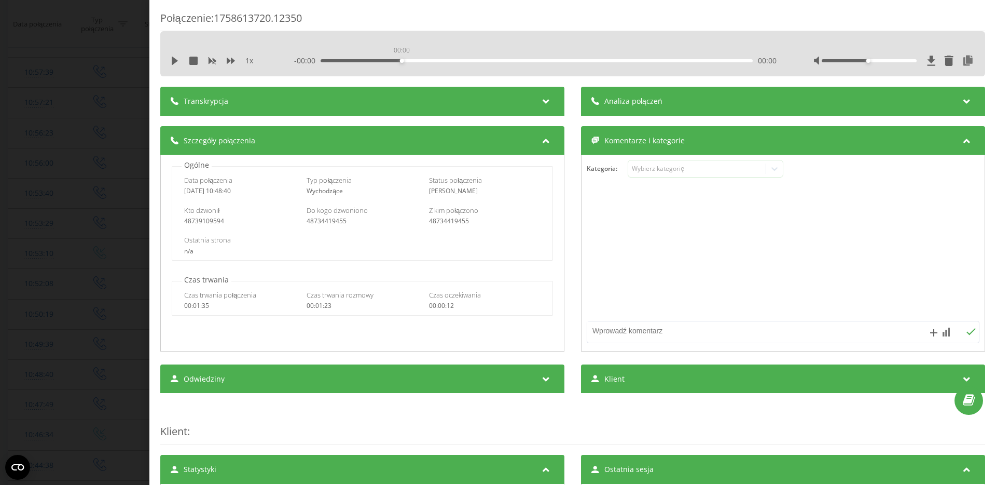
click at [399, 61] on div "00:00" at bounding box center [537, 60] width 432 height 3
click at [392, 106] on div "Transkrypcja" at bounding box center [362, 101] width 404 height 29
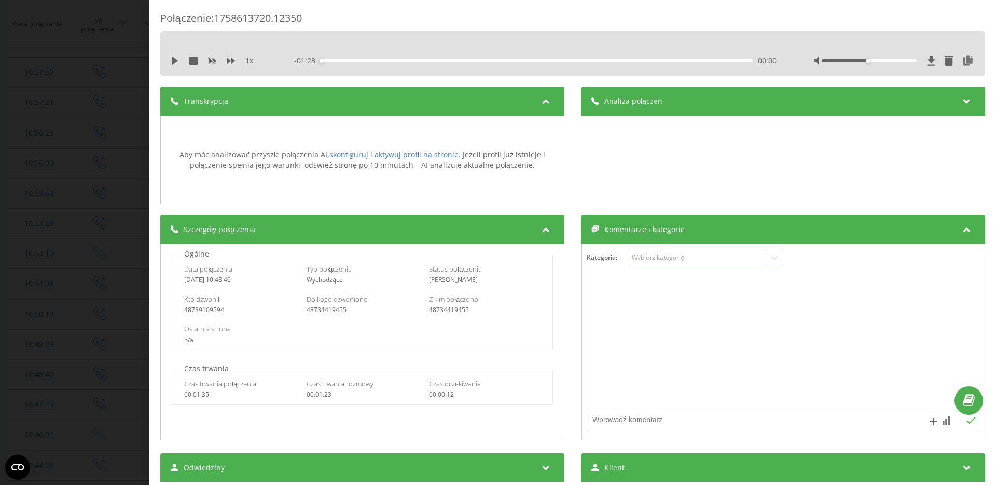
click at [28, 152] on div "Połączenie : 1758613720.12350 1 x - 01:23 00:00 00:00 Transkrypcja Aby móc anal…" at bounding box center [498, 242] width 996 height 485
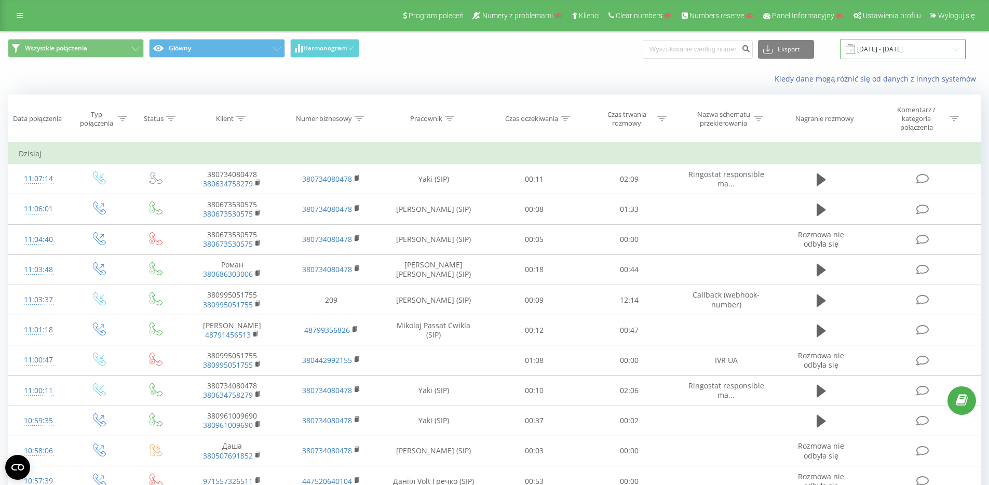
click at [877, 52] on input "[DATE] - [DATE]" at bounding box center [903, 49] width 126 height 20
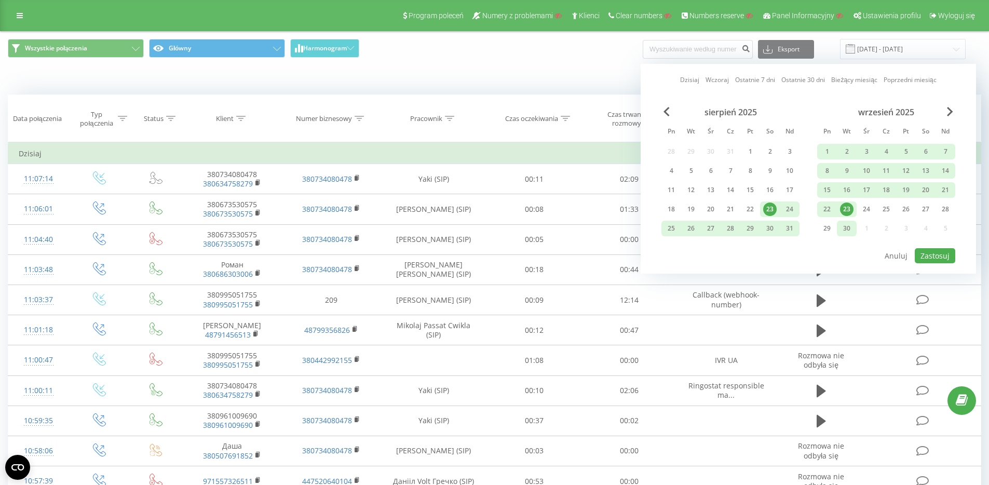
drag, startPoint x: 828, startPoint y: 209, endPoint x: 854, endPoint y: 232, distance: 35.3
click at [828, 208] on div "22" at bounding box center [826, 208] width 13 height 13
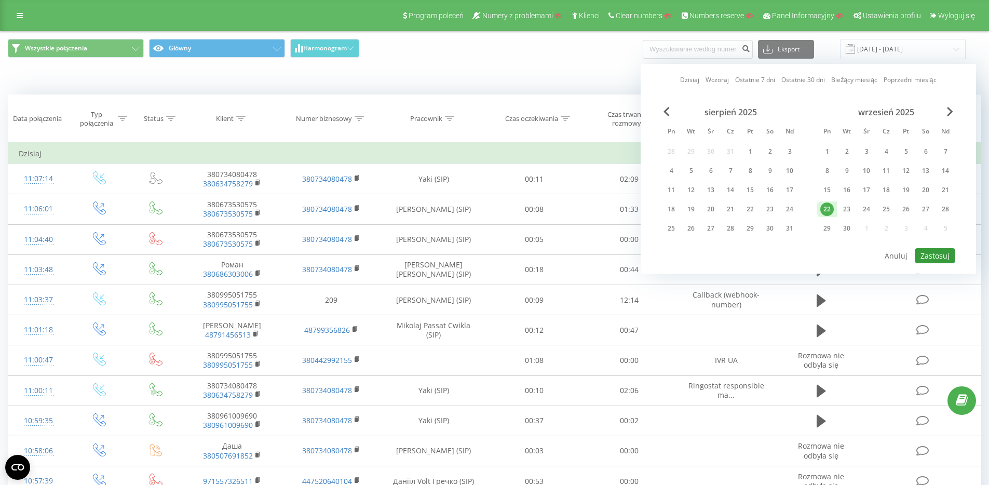
click at [931, 256] on button "Zastosuj" at bounding box center [934, 255] width 40 height 15
type input "[DATE] - [DATE]"
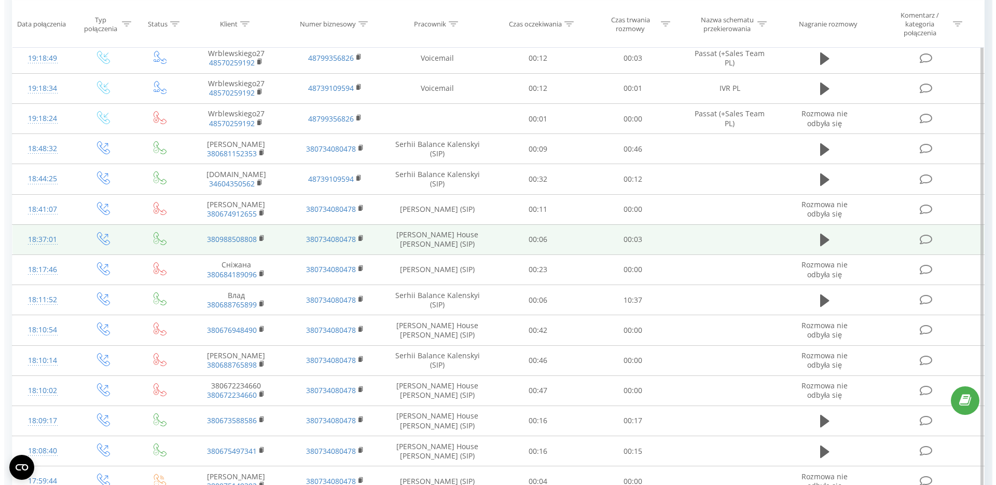
scroll to position [192, 0]
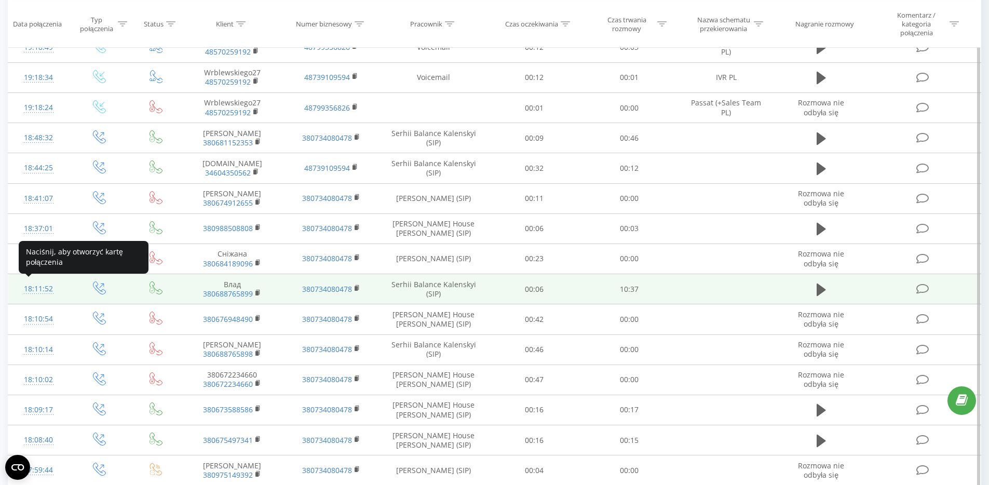
click at [52, 290] on div "18:11:52" at bounding box center [39, 289] width 40 height 20
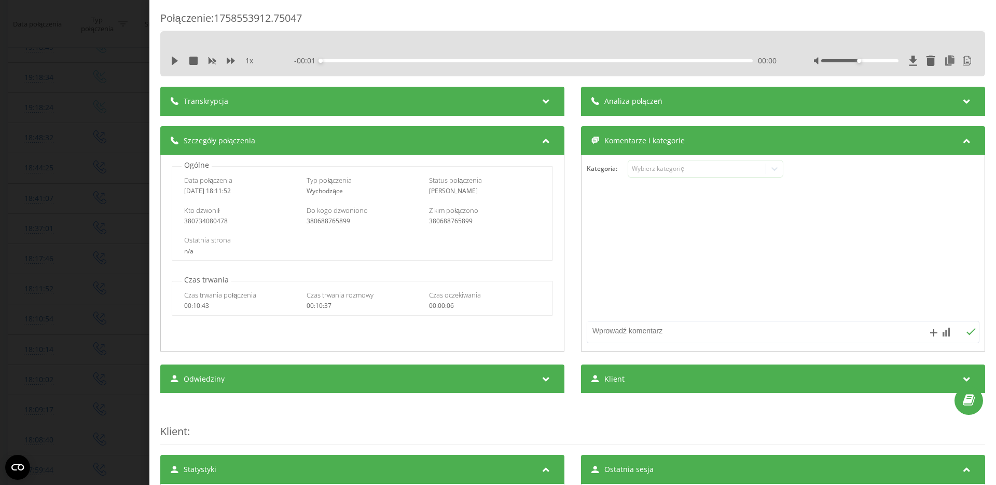
click at [541, 108] on div "Transkrypcja" at bounding box center [362, 101] width 404 height 29
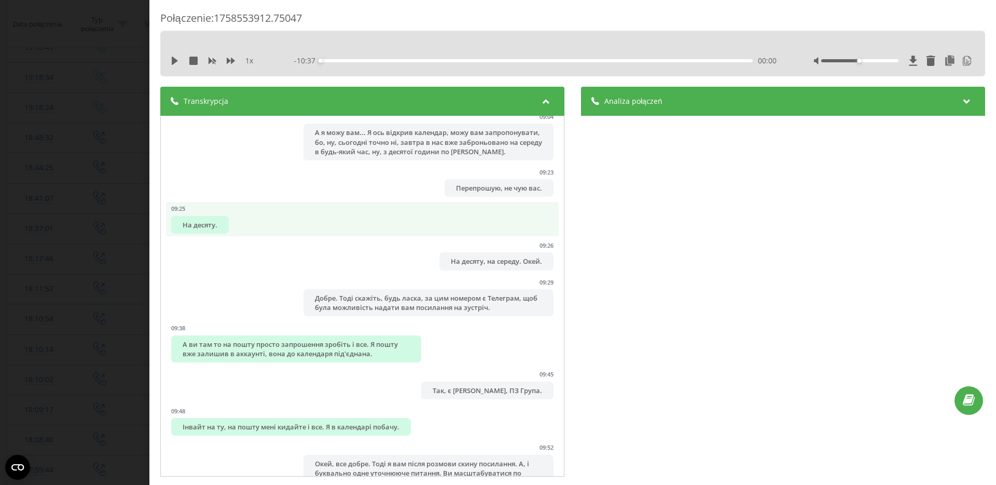
scroll to position [4000, 0]
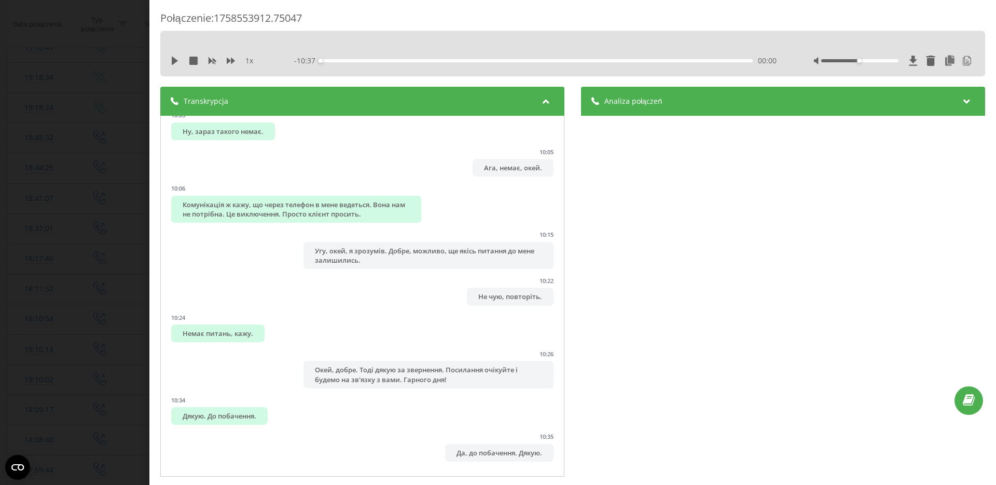
click at [670, 104] on div "Analiza połączeń" at bounding box center [783, 101] width 404 height 29
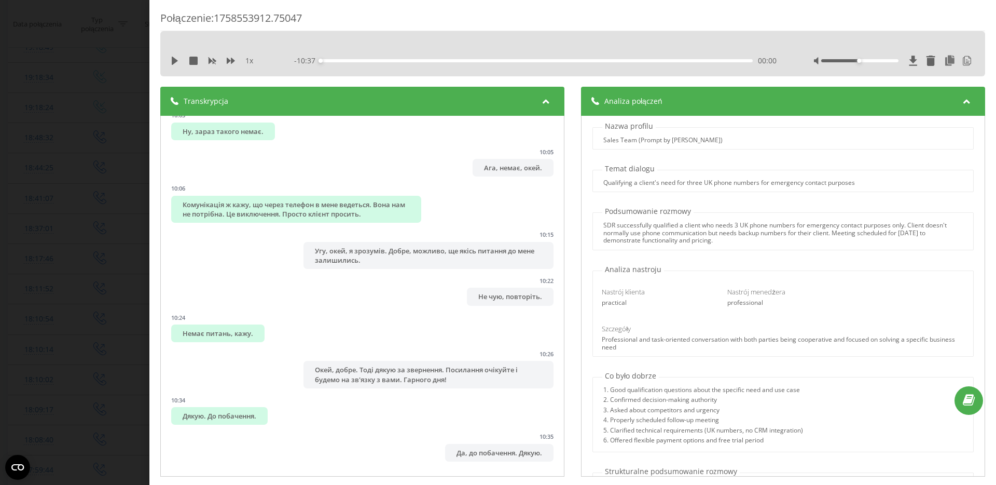
click at [543, 95] on icon at bounding box center [546, 99] width 12 height 10
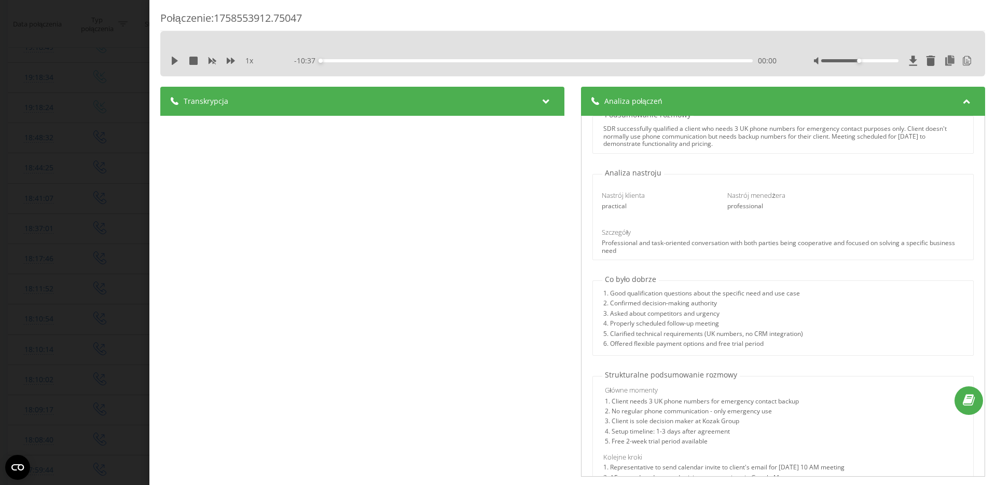
scroll to position [97, 0]
drag, startPoint x: 602, startPoint y: 208, endPoint x: 642, endPoint y: 214, distance: 41.0
click at [642, 214] on div "Nastrój klienta practical Nastrój menedżera professional" at bounding box center [783, 200] width 377 height 34
click at [601, 215] on div "Nastrój klienta practical Nastrój menedżera professional" at bounding box center [783, 200] width 377 height 34
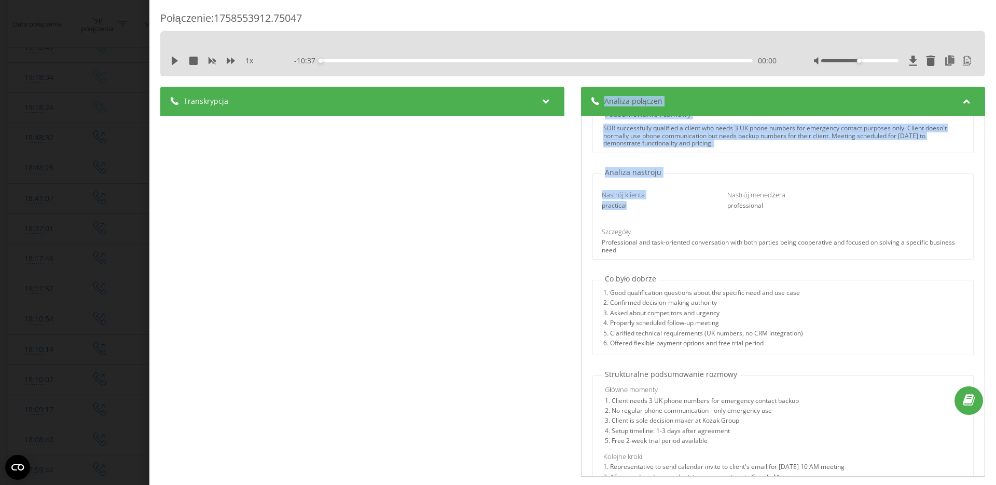
drag, startPoint x: 596, startPoint y: 203, endPoint x: 545, endPoint y: 203, distance: 50.3
click at [545, 203] on div "Transkrypcja 00:01 Алло. 00:03 [PERSON_NAME], доброго дня! Це [PERSON_NAME] з к…" at bounding box center [572, 283] width 825 height 392
click at [670, 215] on div "Nastrój klienta practical Nastrój menedżera professional" at bounding box center [783, 200] width 377 height 34
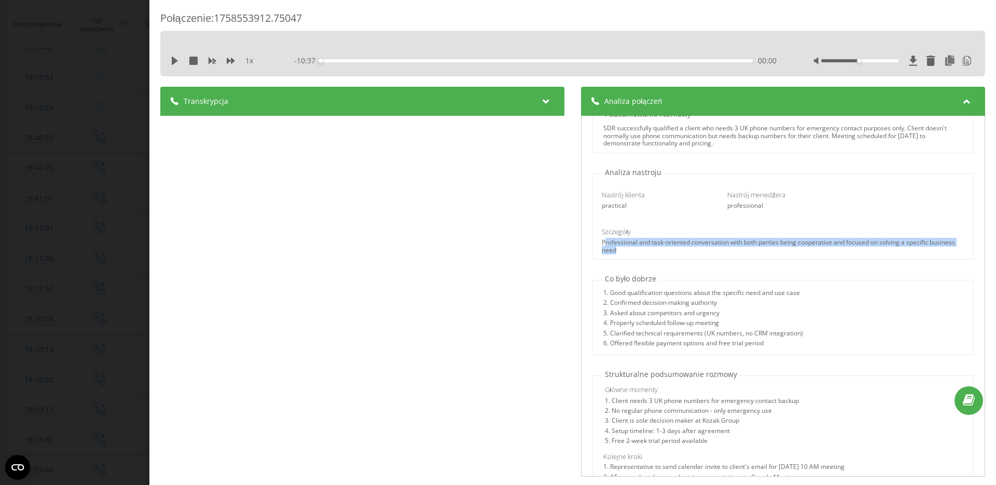
drag, startPoint x: 601, startPoint y: 240, endPoint x: 659, endPoint y: 258, distance: 60.4
click at [659, 258] on div "Nastrój klienta practical Nastrój menedżera professional Szczegóły Professional…" at bounding box center [783, 218] width 380 height 82
click at [661, 246] on div "Professional and task-oriented conversation with both parties being cooperative…" at bounding box center [783, 246] width 362 height 15
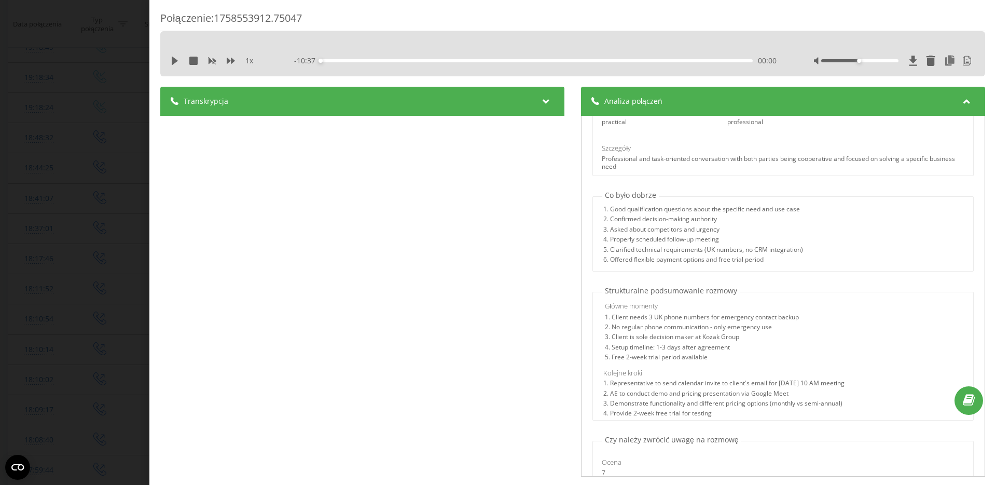
scroll to position [183, 0]
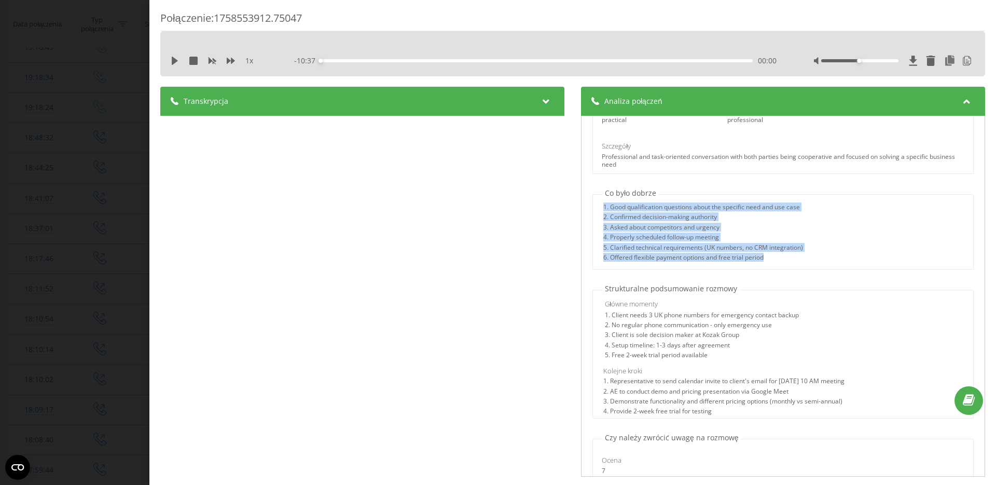
drag, startPoint x: 610, startPoint y: 201, endPoint x: 786, endPoint y: 259, distance: 184.8
click at [786, 259] on div "1. Good qualification questions about the specific need and use case 2. Confirm…" at bounding box center [783, 231] width 381 height 75
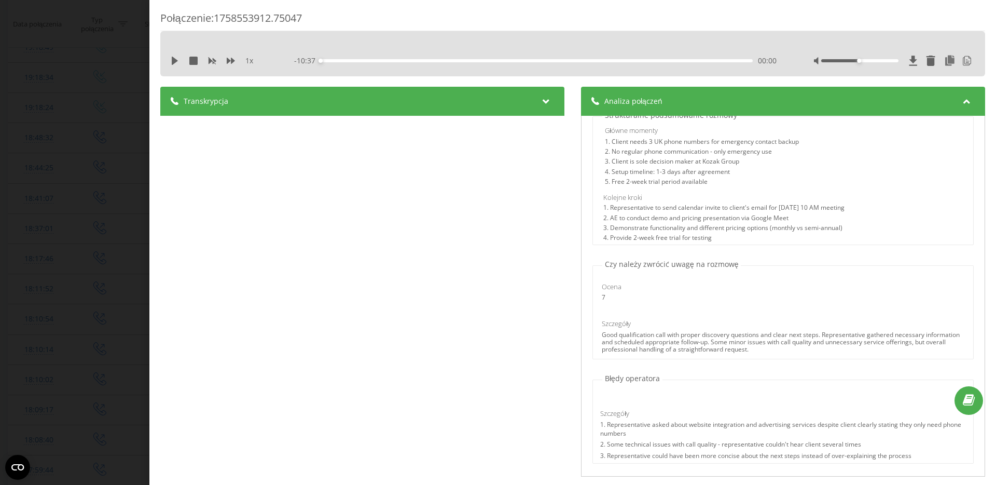
scroll to position [349, 0]
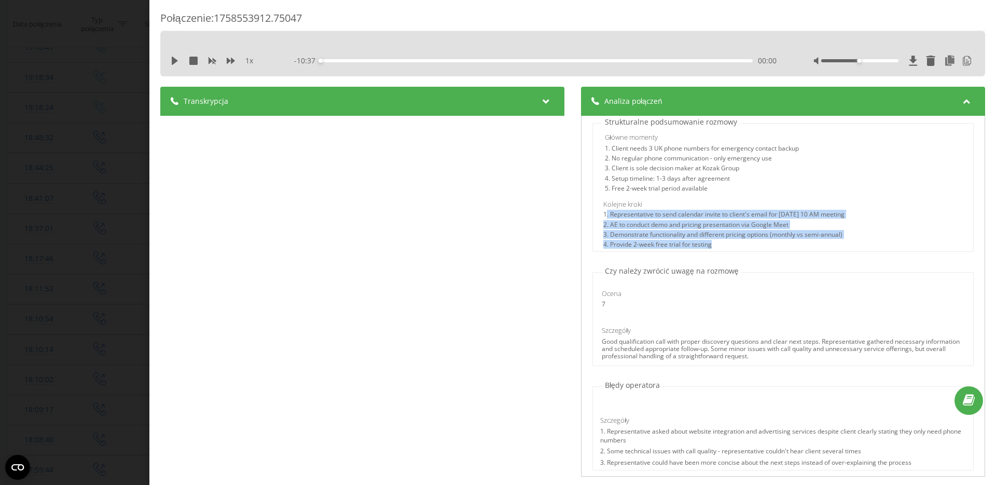
drag, startPoint x: 601, startPoint y: 214, endPoint x: 759, endPoint y: 245, distance: 160.4
click at [759, 245] on div "1. Representative to send calendar invite to client's email for [DATE] 10 AM me…" at bounding box center [782, 231] width 359 height 40
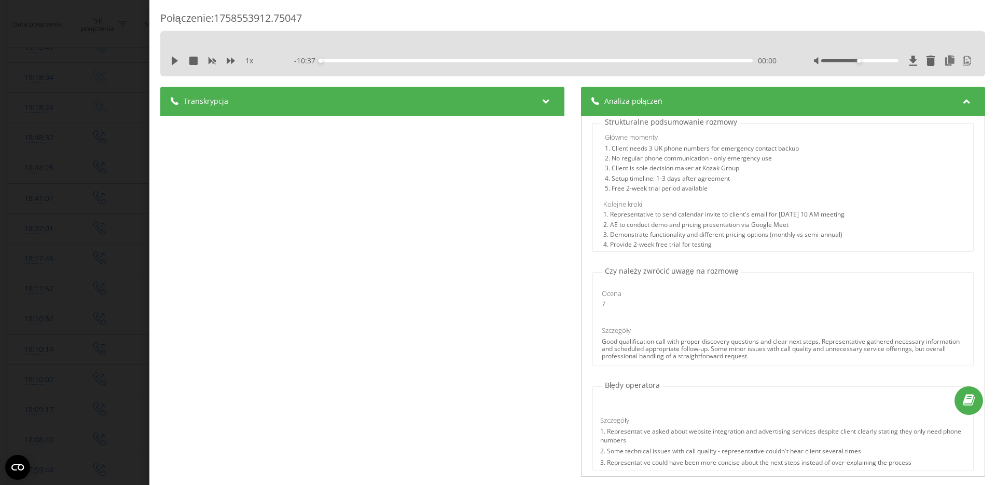
click at [630, 301] on div "7" at bounding box center [657, 303] width 111 height 7
click at [587, 301] on div "Czy należy zwrócić uwagę na rozmowę Ocena 7 Szczegóły Good qualification call w…" at bounding box center [783, 316] width 393 height 100
drag, startPoint x: 602, startPoint y: 303, endPoint x: 587, endPoint y: 302, distance: 15.1
click at [587, 302] on div "Czy należy zwrócić uwagę na rozmowę Ocena 7 Szczegóły Good qualification call w…" at bounding box center [783, 316] width 393 height 100
click at [653, 309] on div "Ocena 7" at bounding box center [783, 298] width 377 height 34
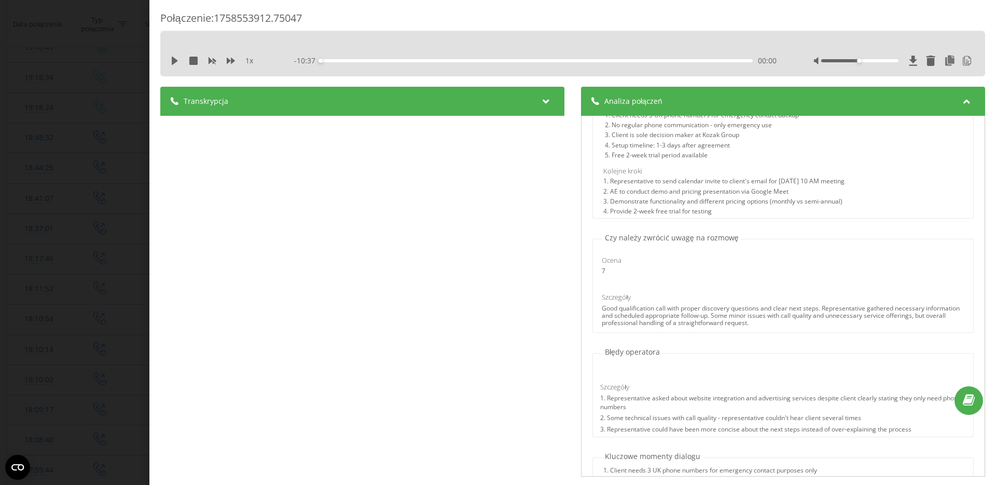
scroll to position [426, 0]
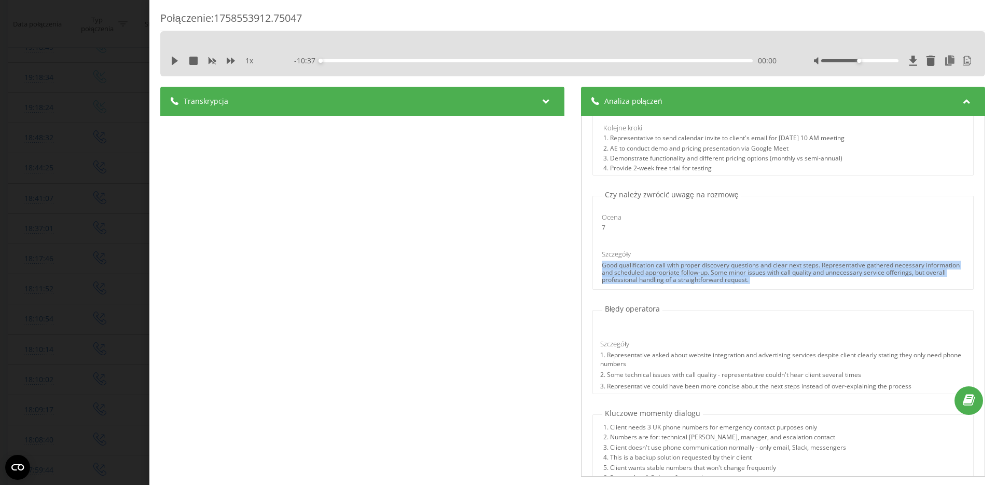
drag, startPoint x: 596, startPoint y: 268, endPoint x: 763, endPoint y: 289, distance: 167.9
click at [788, 292] on div "Nazwa profilu Sales Team (Prompt by [PERSON_NAME]) Temat dialogu Qualifying a c…" at bounding box center [783, 296] width 404 height 361
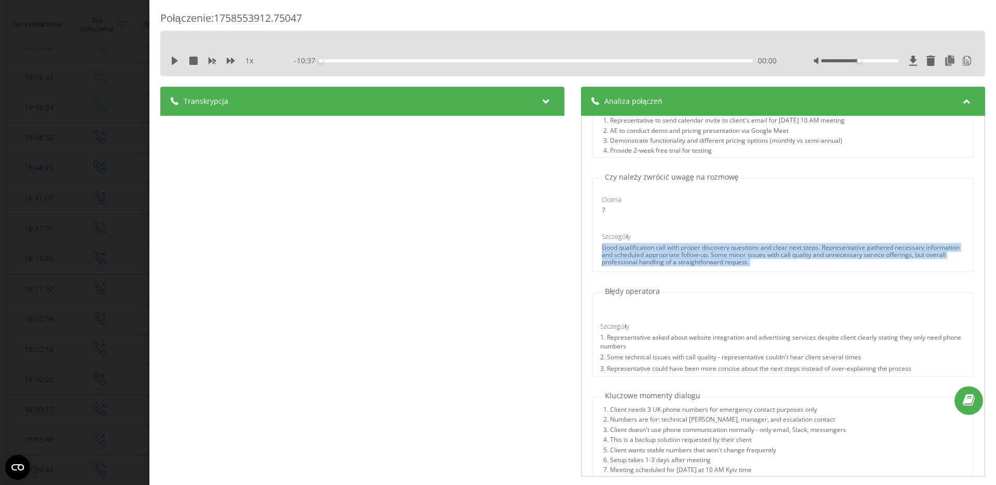
scroll to position [461, 0]
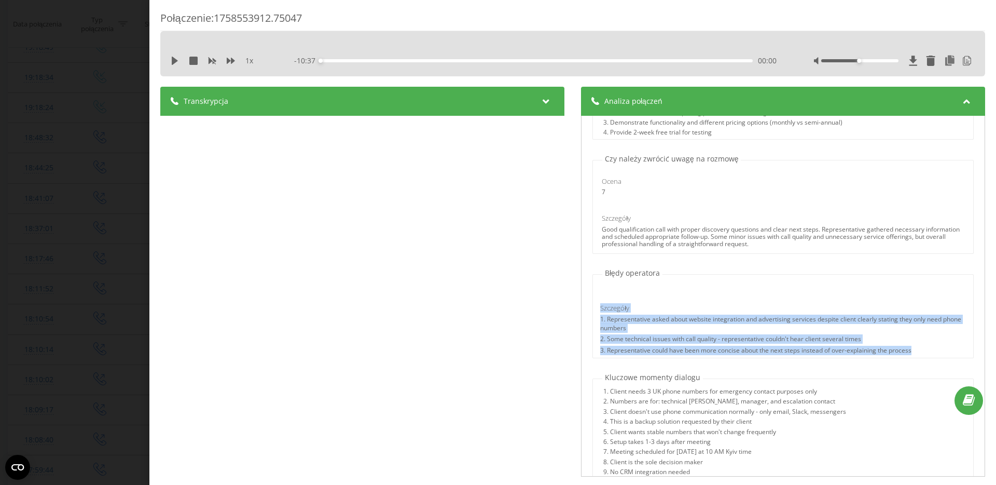
drag, startPoint x: 839, startPoint y: 346, endPoint x: 576, endPoint y: 302, distance: 266.8
click at [576, 302] on div "Transkrypcja 00:01 Алло. 00:03 [PERSON_NAME], доброго дня! Це [PERSON_NAME] з к…" at bounding box center [572, 283] width 825 height 392
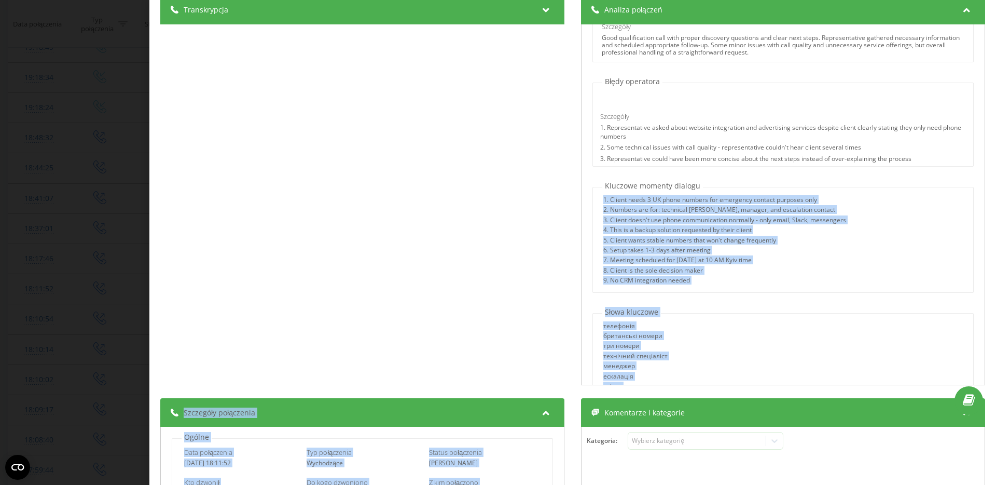
scroll to position [694, 0]
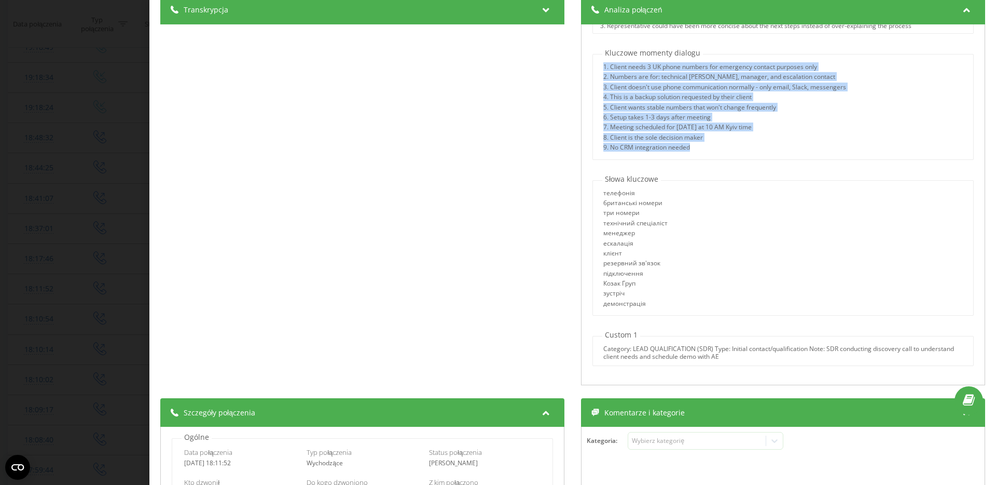
drag, startPoint x: 587, startPoint y: 294, endPoint x: 810, endPoint y: 148, distance: 265.7
click at [810, 148] on div "Kluczowe momenty dialogu 1. Client needs 3 UK phone numbers for emergency conta…" at bounding box center [783, 104] width 393 height 112
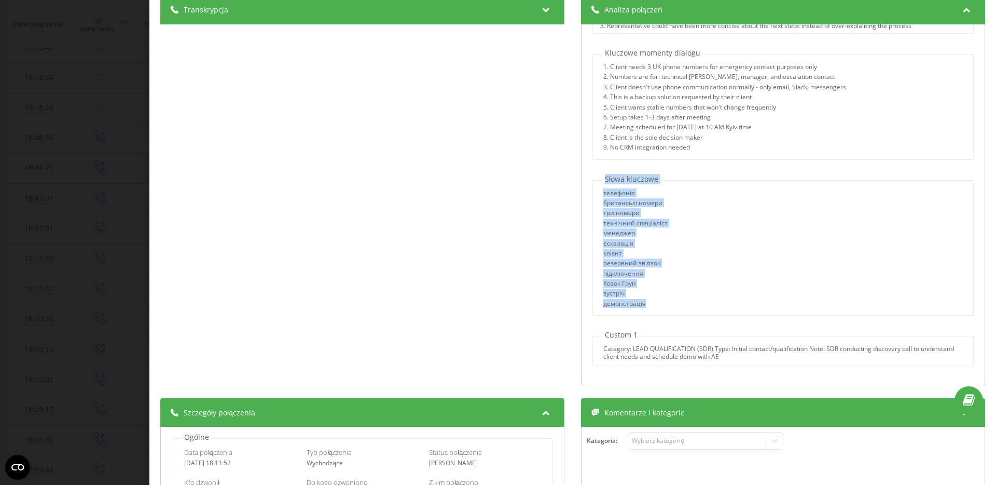
drag, startPoint x: 687, startPoint y: 305, endPoint x: 604, endPoint y: 170, distance: 158.4
click at [604, 170] on div "Nazwa profilu Sales Team (Prompt by [PERSON_NAME]) Temat dialogu Qualifying a c…" at bounding box center [783, 204] width 404 height 361
click at [673, 232] on div "телефонія британські номери три номери технічний спеціаліст менеджер ескалація …" at bounding box center [783, 249] width 380 height 121
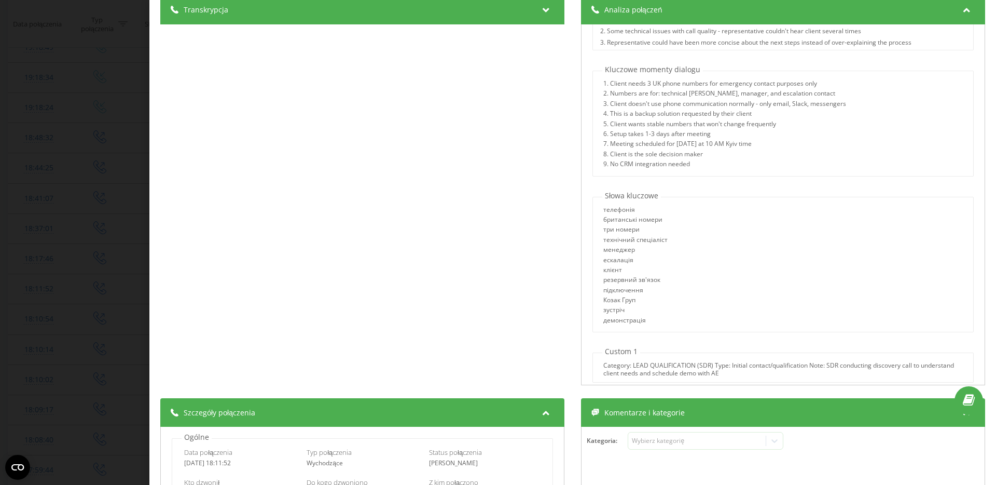
scroll to position [674, 0]
drag, startPoint x: 655, startPoint y: 322, endPoint x: 603, endPoint y: 214, distance: 120.2
click at [603, 214] on div "телефонія британські номери три номери технічний спеціаліст менеджер ескалація …" at bounding box center [635, 270] width 64 height 121
click at [700, 225] on div "телефонія британські номери три номери технічний спеціаліст менеджер ескалація …" at bounding box center [783, 270] width 380 height 121
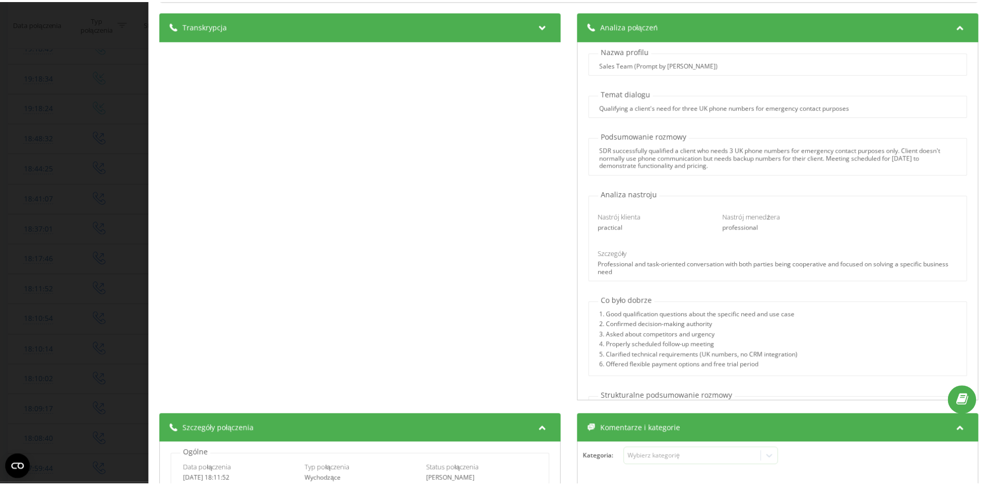
scroll to position [75, 0]
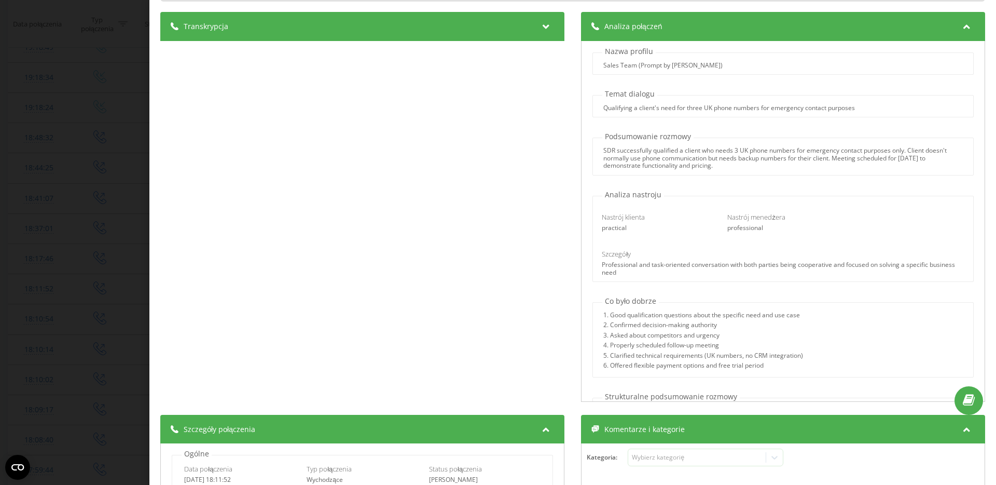
click at [962, 25] on icon at bounding box center [967, 25] width 12 height 10
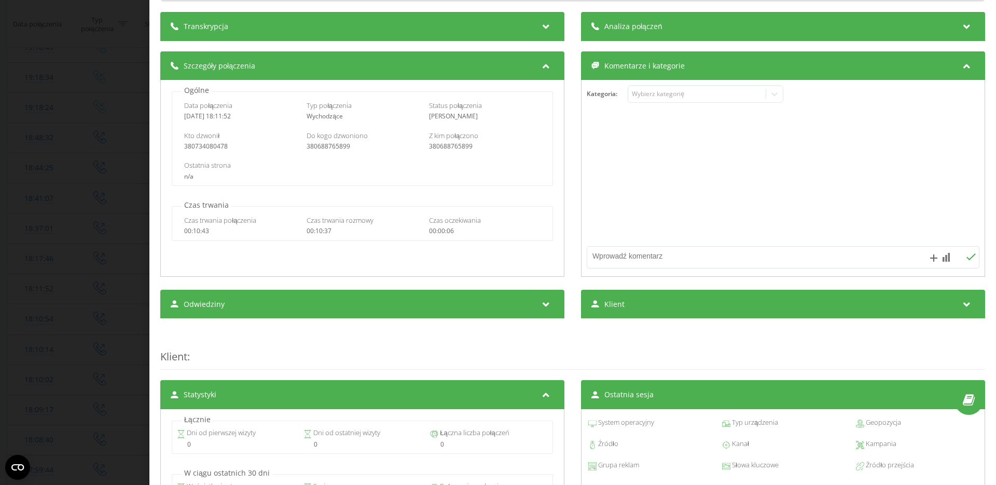
click at [112, 138] on div "Połączenie : 1758553912.75047 1 x - 10:37 00:00 00:00 Transkrypcja 00:01 Алло. …" at bounding box center [498, 242] width 996 height 485
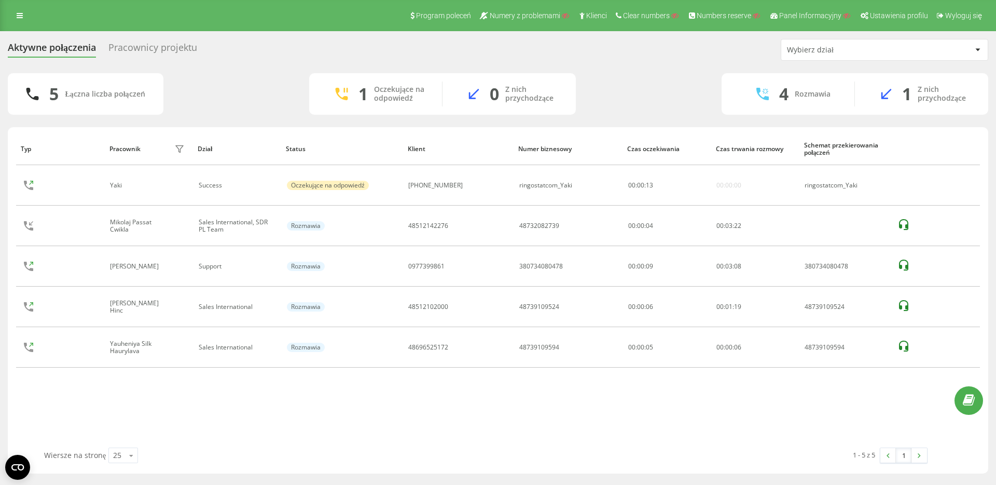
click at [180, 45] on div "Pracownicy projektu" at bounding box center [152, 50] width 89 height 16
